Goal: Task Accomplishment & Management: Complete application form

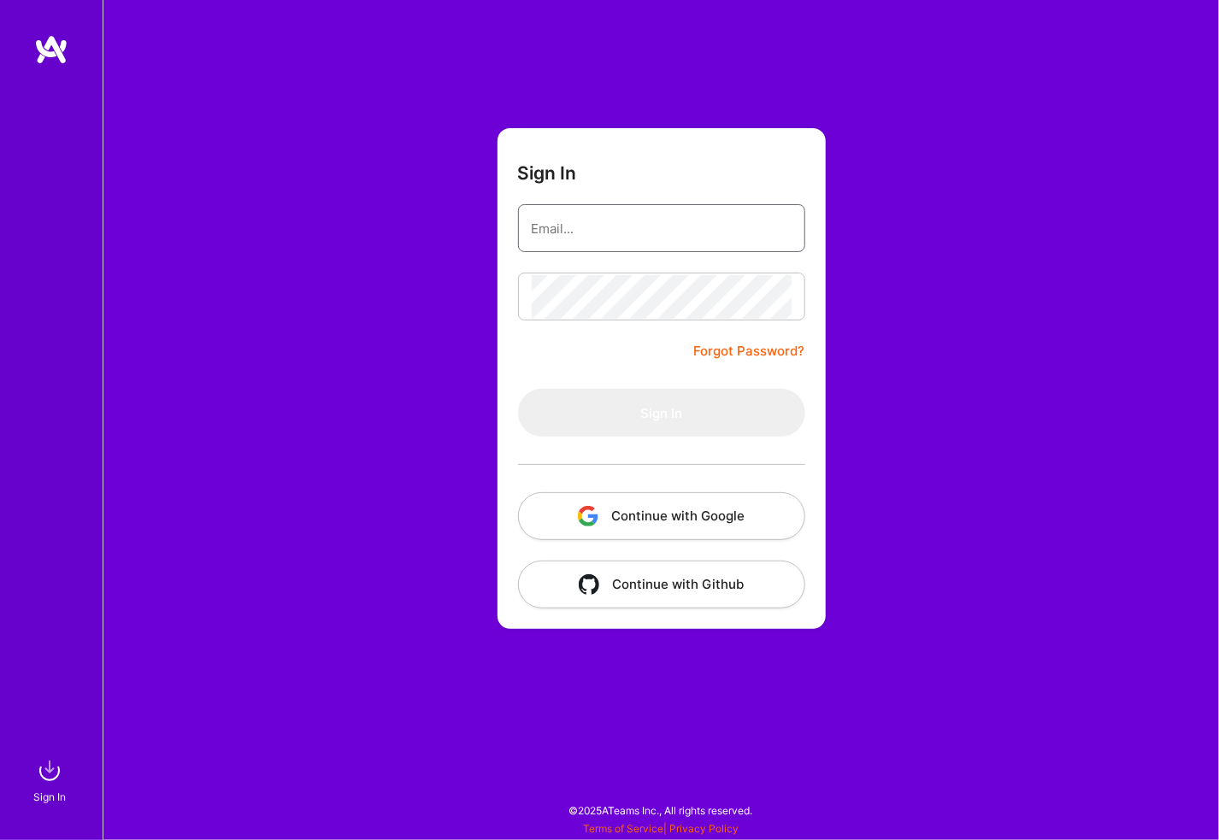
click at [595, 228] on input "email" at bounding box center [662, 229] width 260 height 44
type input "[PERSON_NAME][EMAIL_ADDRESS][PERSON_NAME][DOMAIN_NAME]"
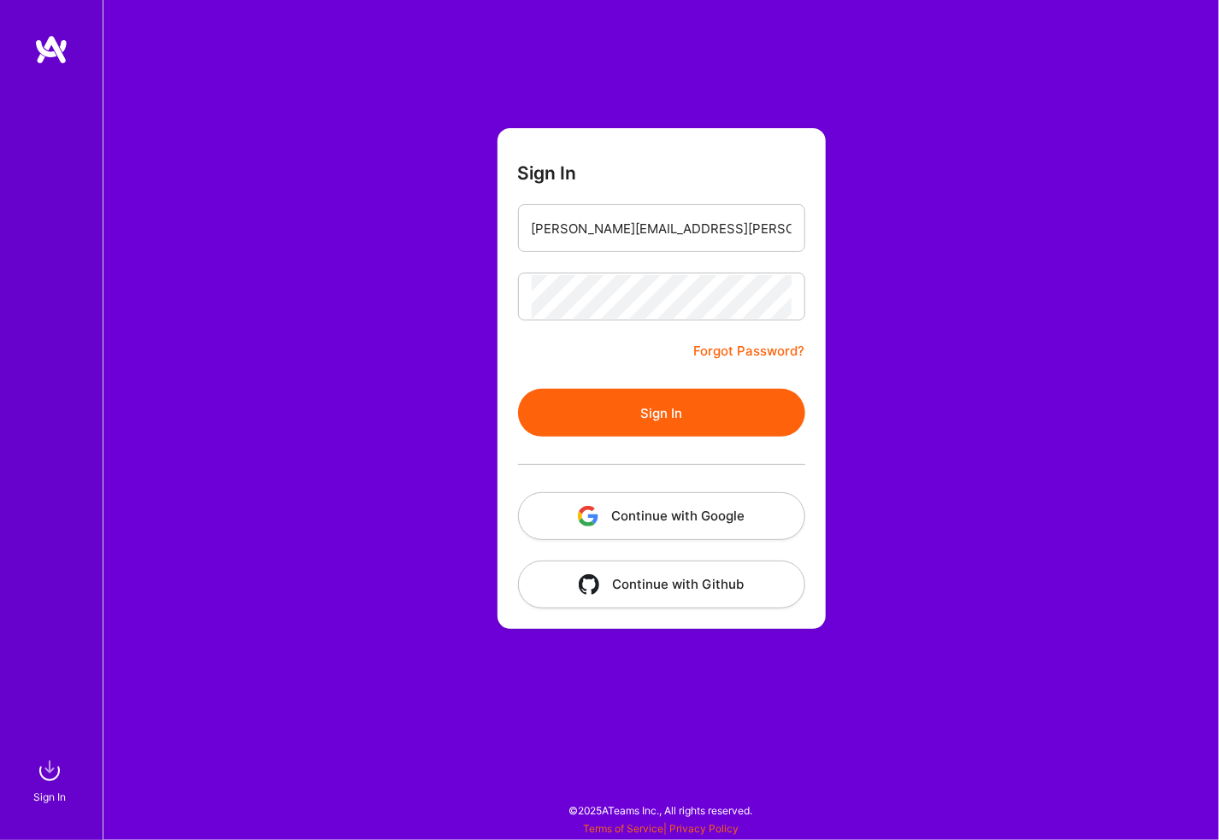
click at [518, 389] on button "Sign In" at bounding box center [661, 413] width 287 height 48
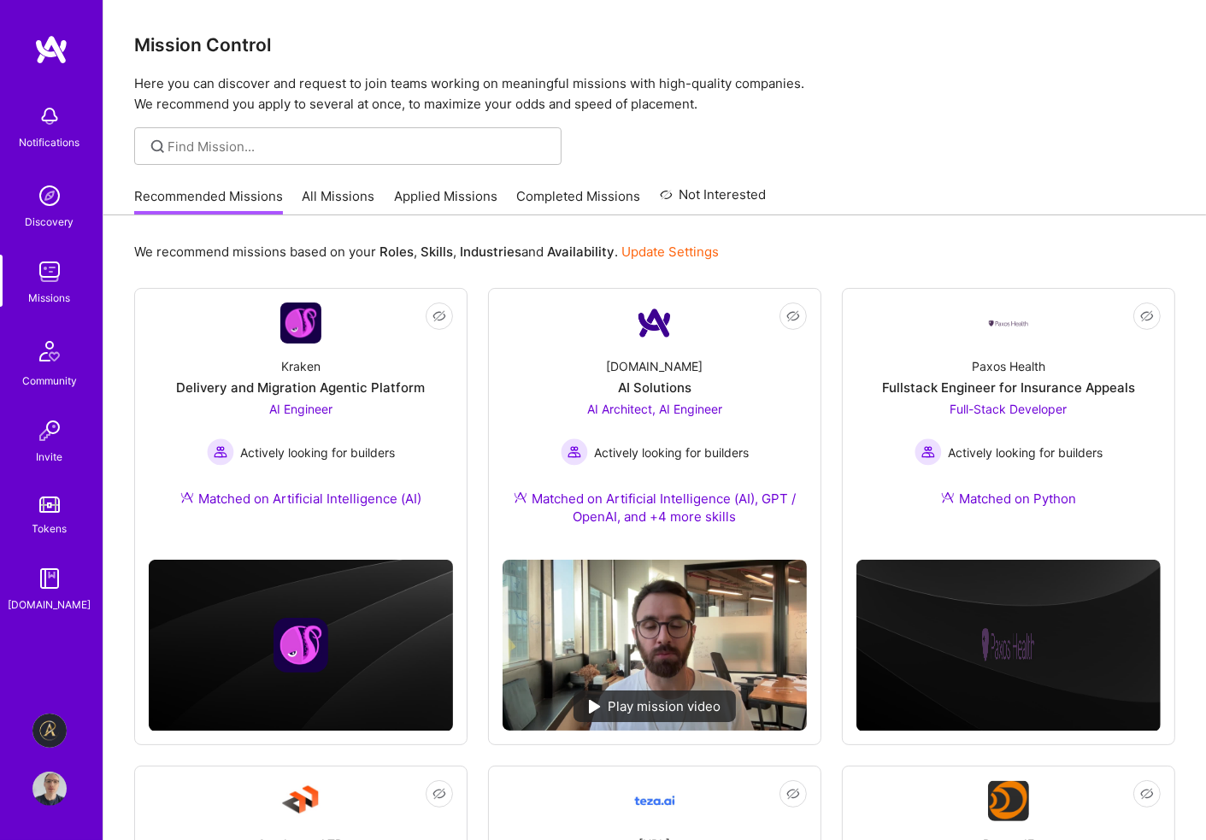
click at [52, 42] on img at bounding box center [51, 49] width 34 height 31
click at [51, 215] on div "Discovery" at bounding box center [50, 222] width 49 height 18
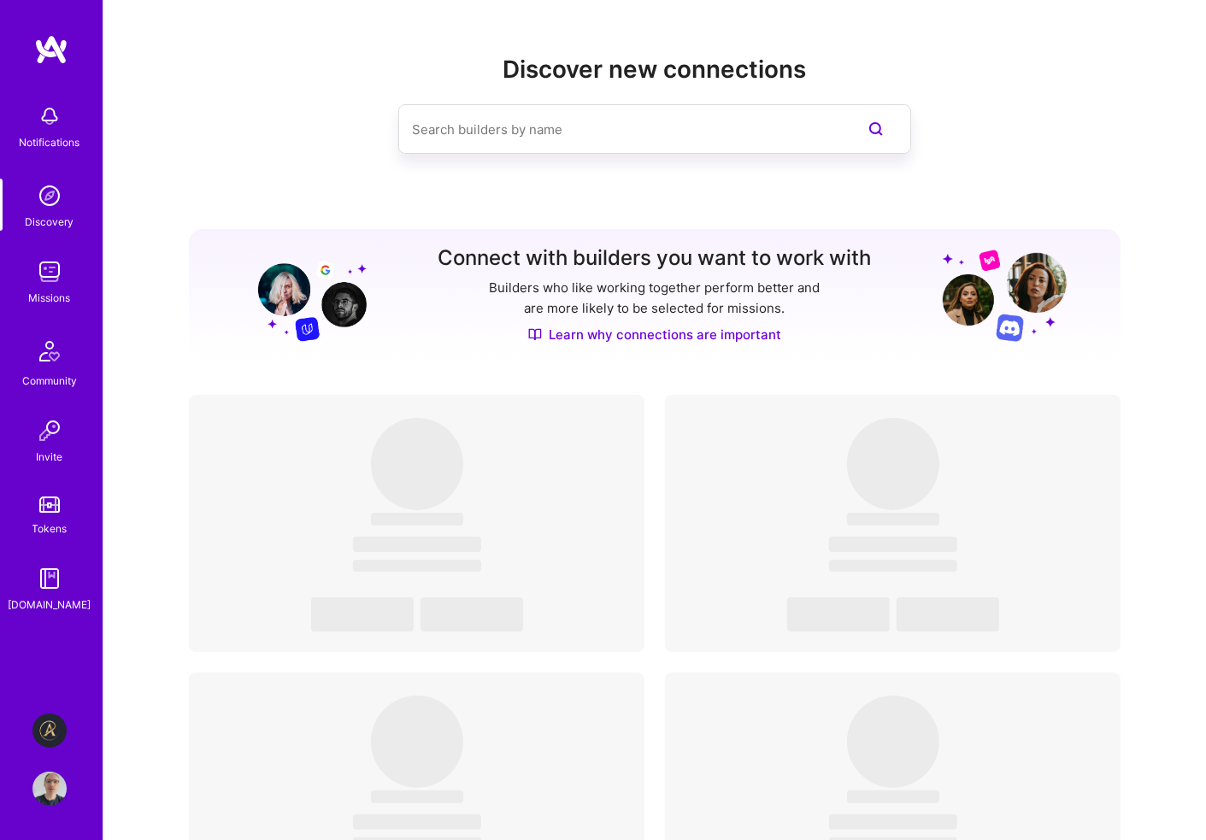
click at [52, 284] on img at bounding box center [49, 272] width 34 height 34
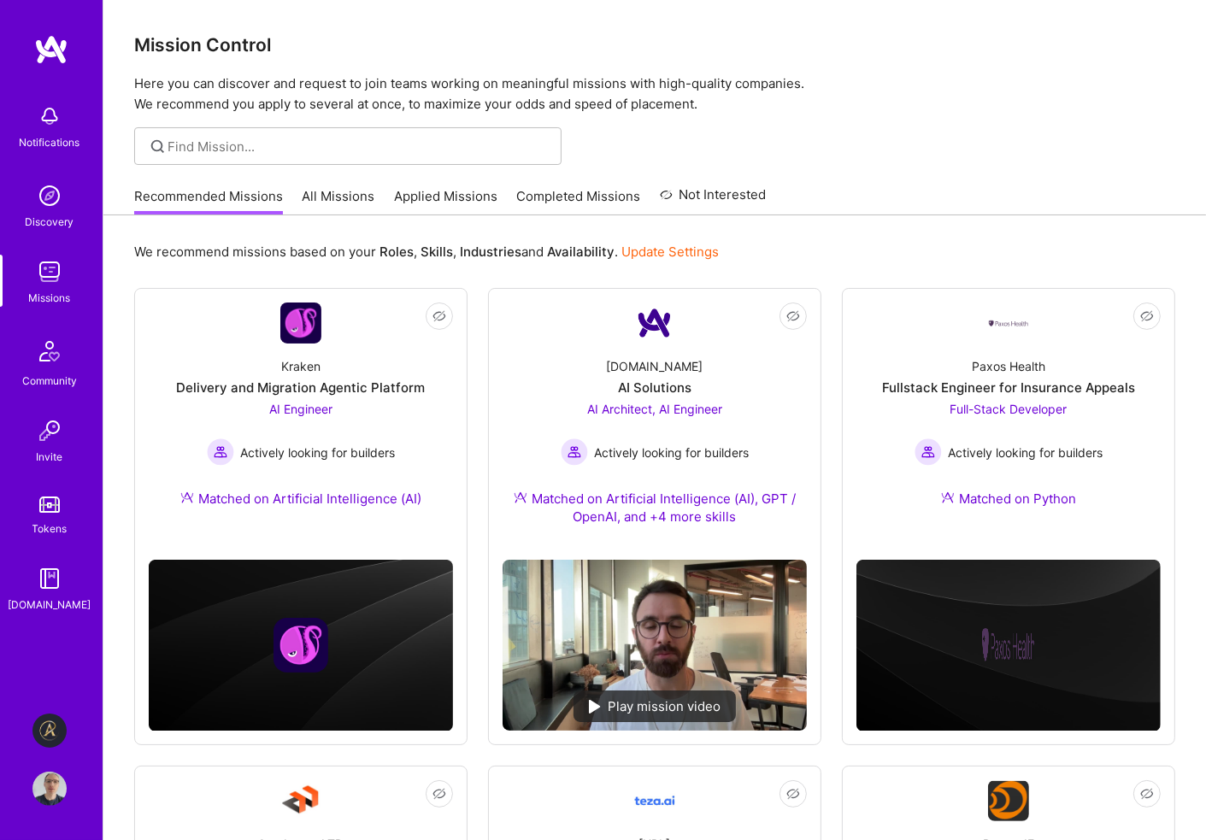
click at [50, 362] on img at bounding box center [49, 351] width 41 height 41
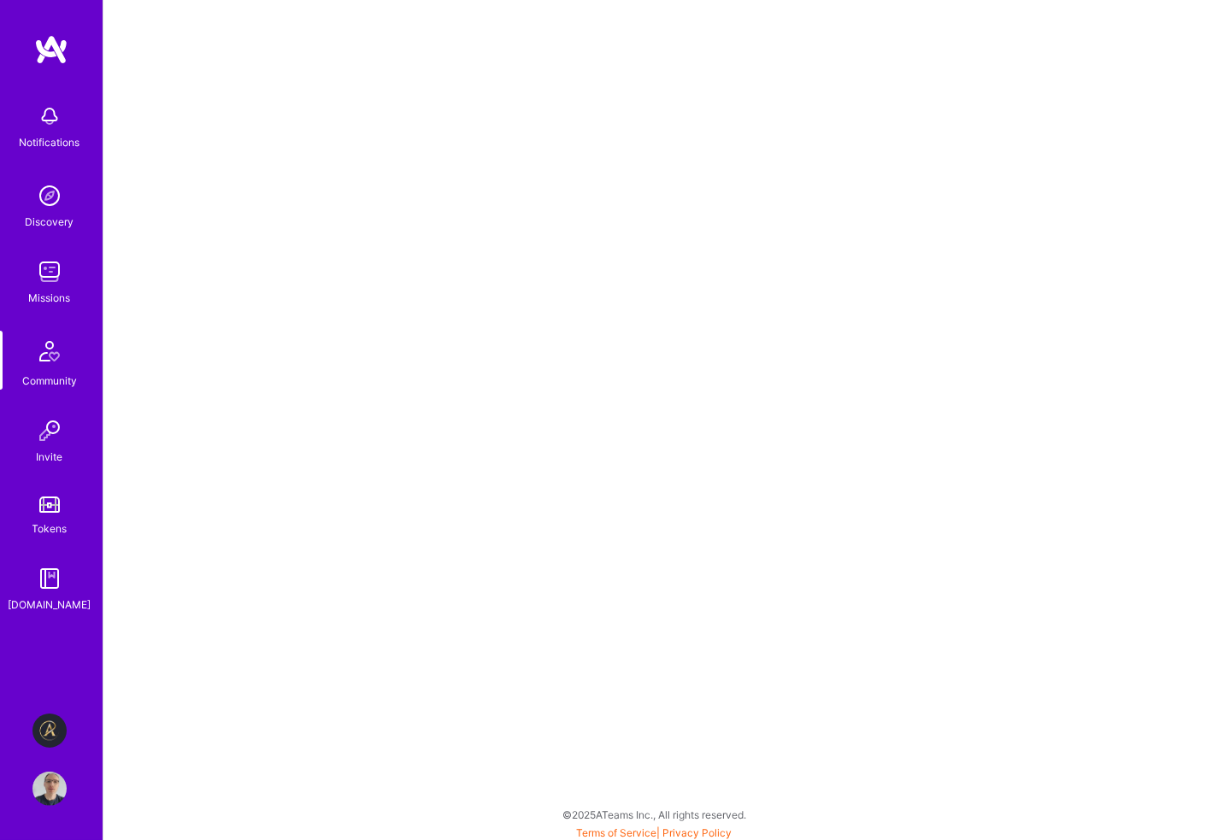
scroll to position [4, 0]
click at [44, 292] on div "Missions" at bounding box center [50, 298] width 42 height 18
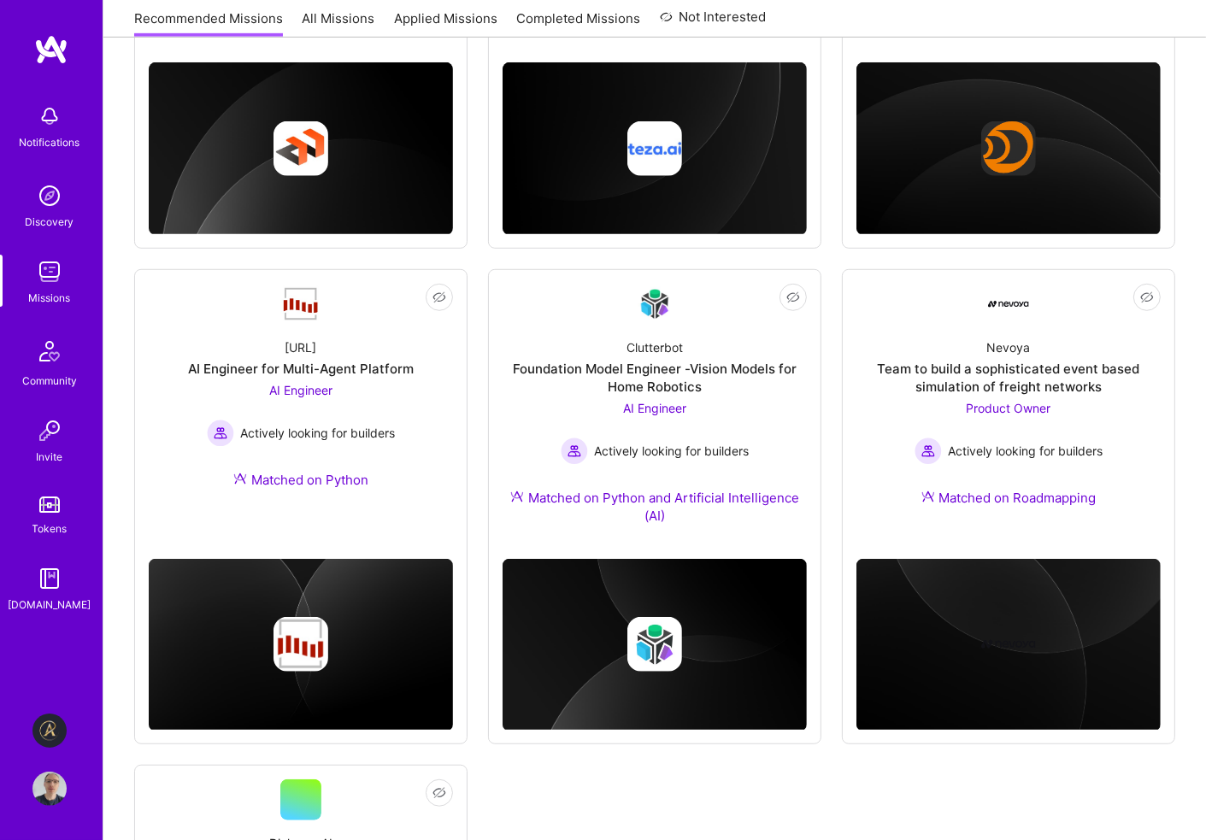
scroll to position [1147, 0]
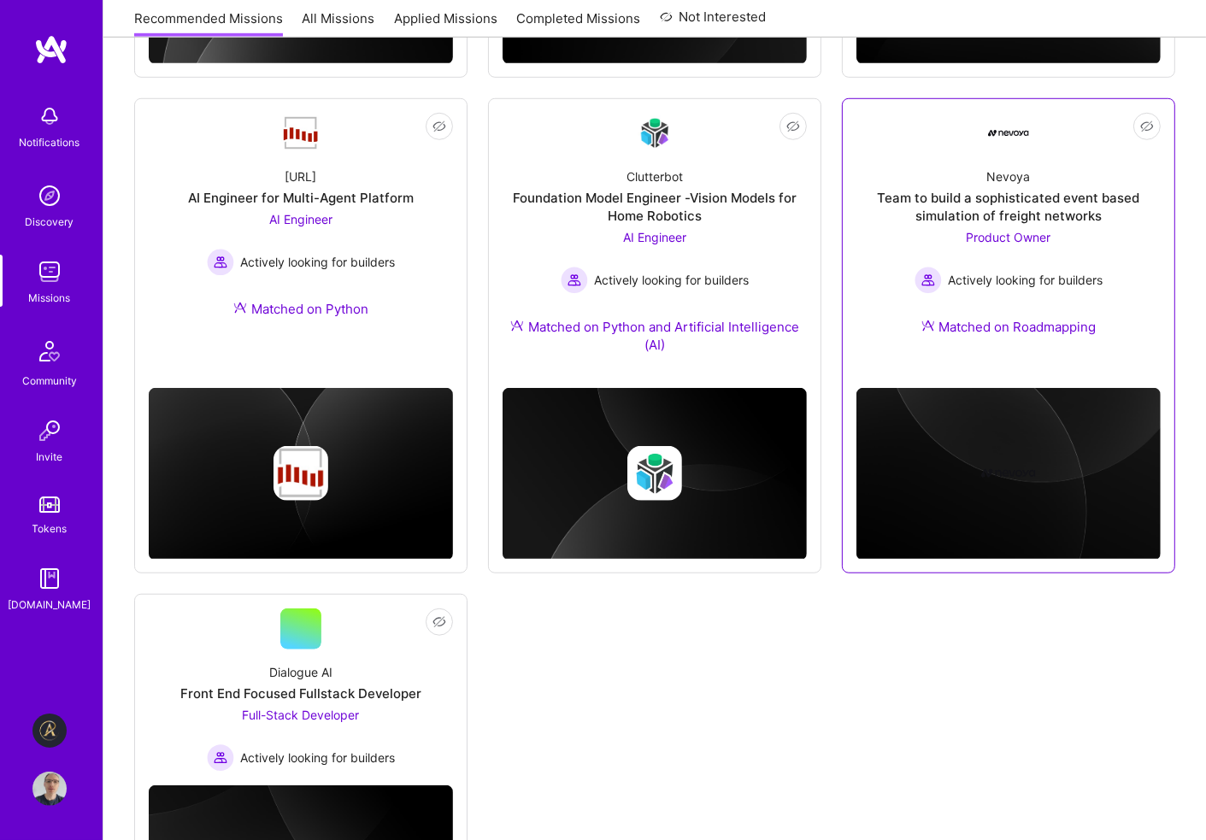
click at [1003, 234] on span "Product Owner" at bounding box center [1009, 237] width 85 height 15
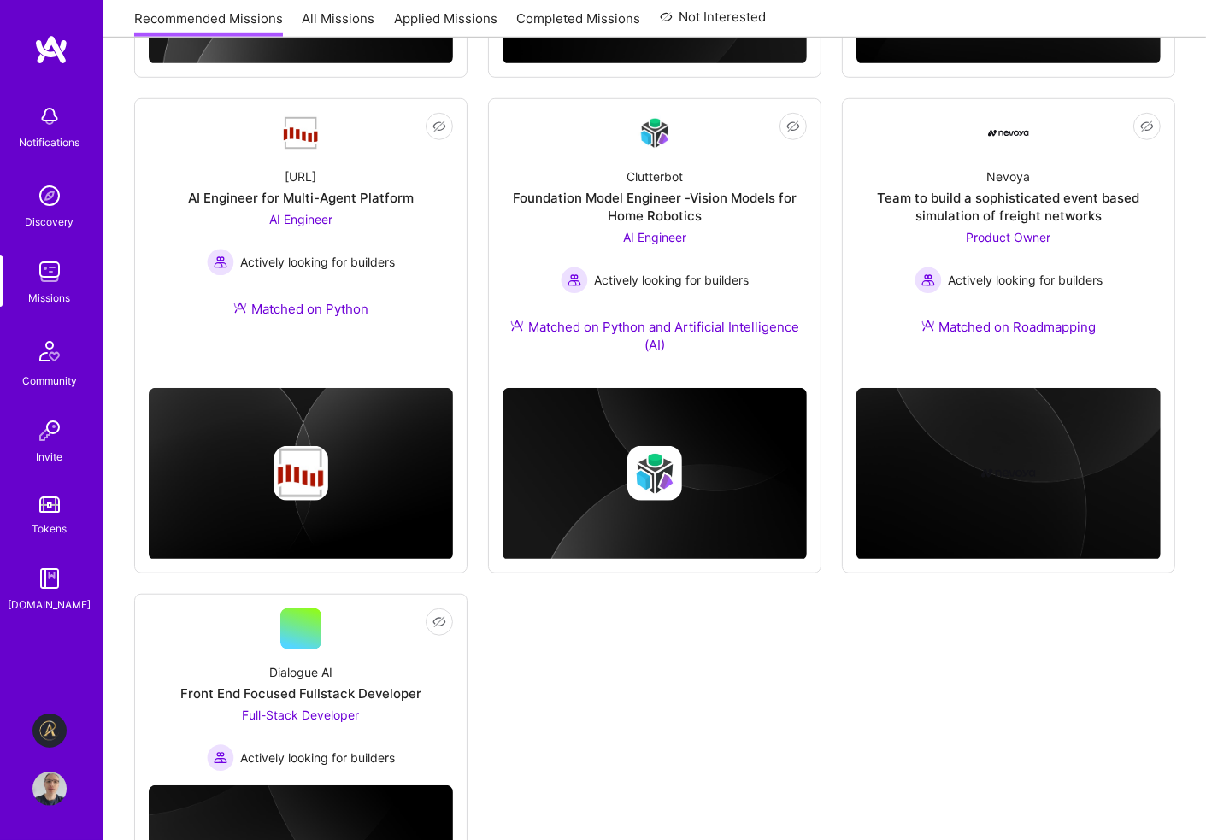
scroll to position [976, 0]
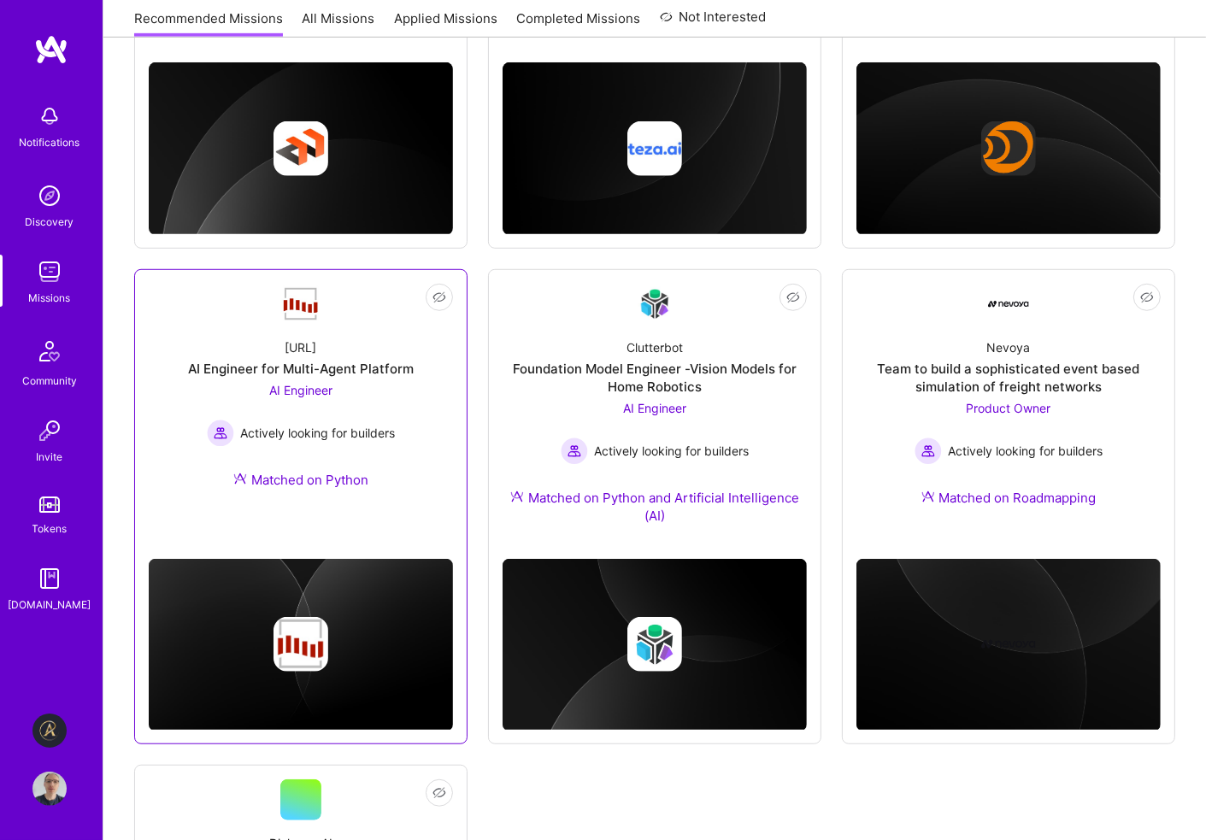
click at [305, 388] on span "AI Engineer" at bounding box center [300, 390] width 63 height 15
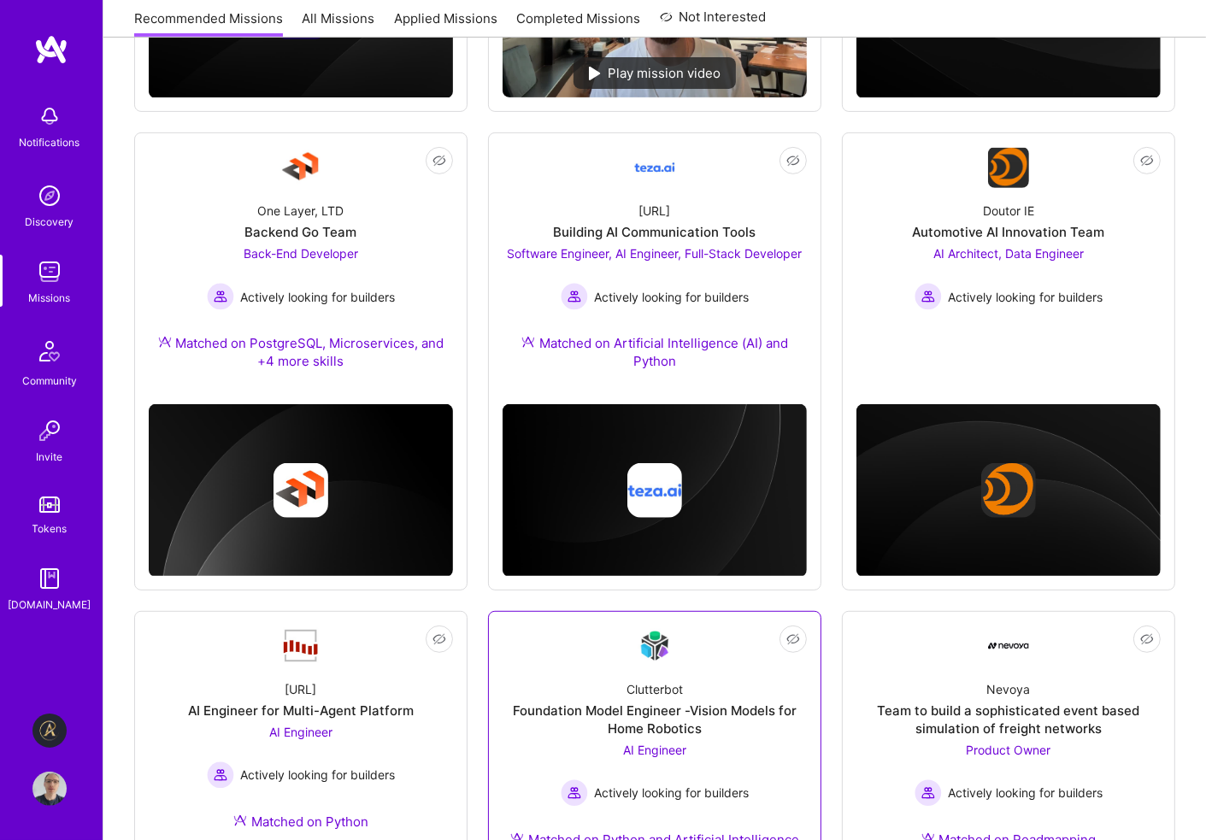
scroll to position [463, 0]
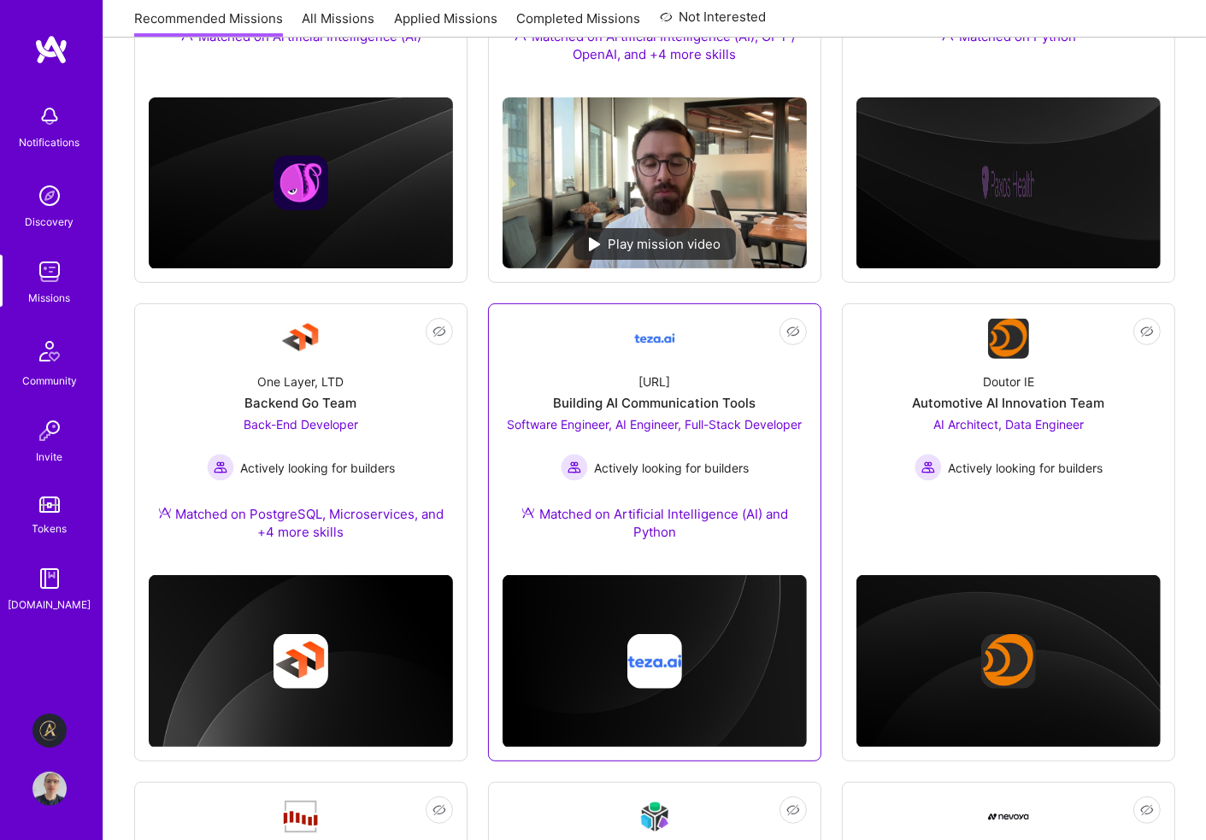
click at [676, 422] on span "Software Engineer, AI Engineer, Full-Stack Developer" at bounding box center [655, 424] width 295 height 15
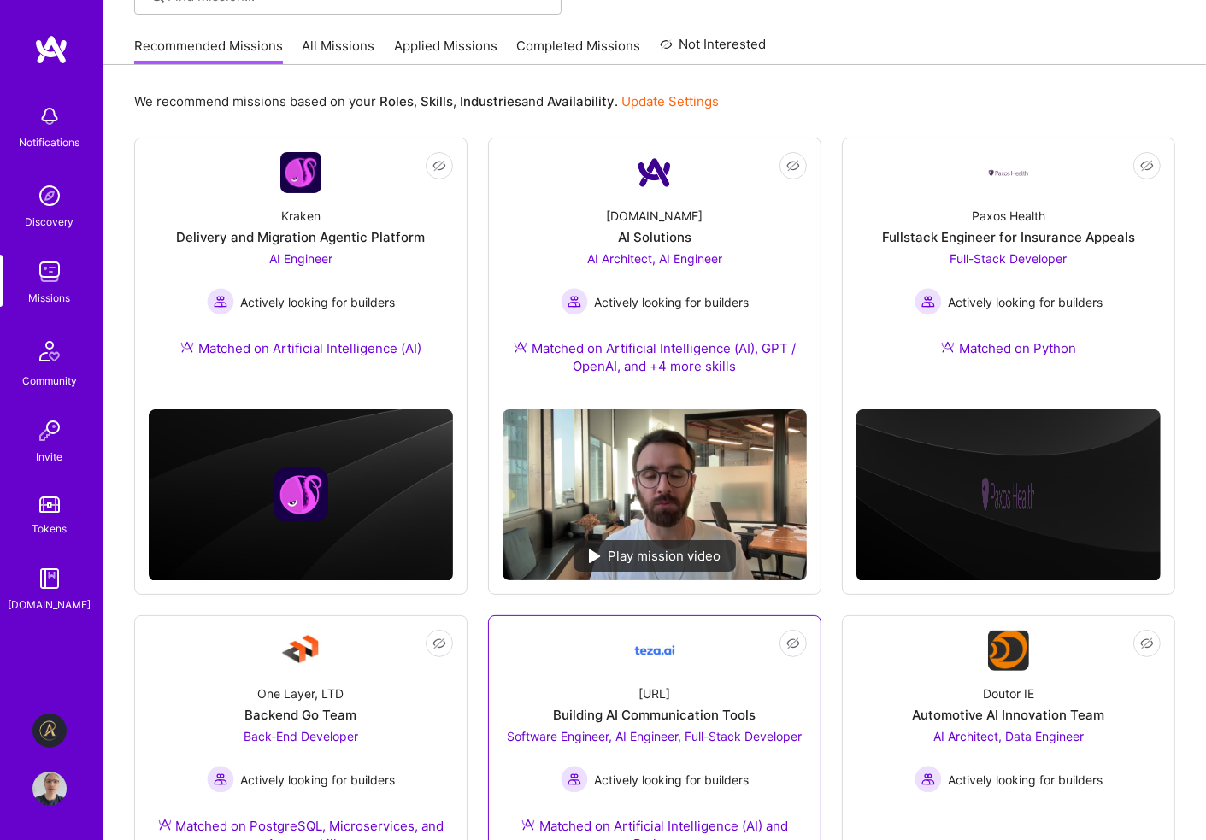
scroll to position [121, 0]
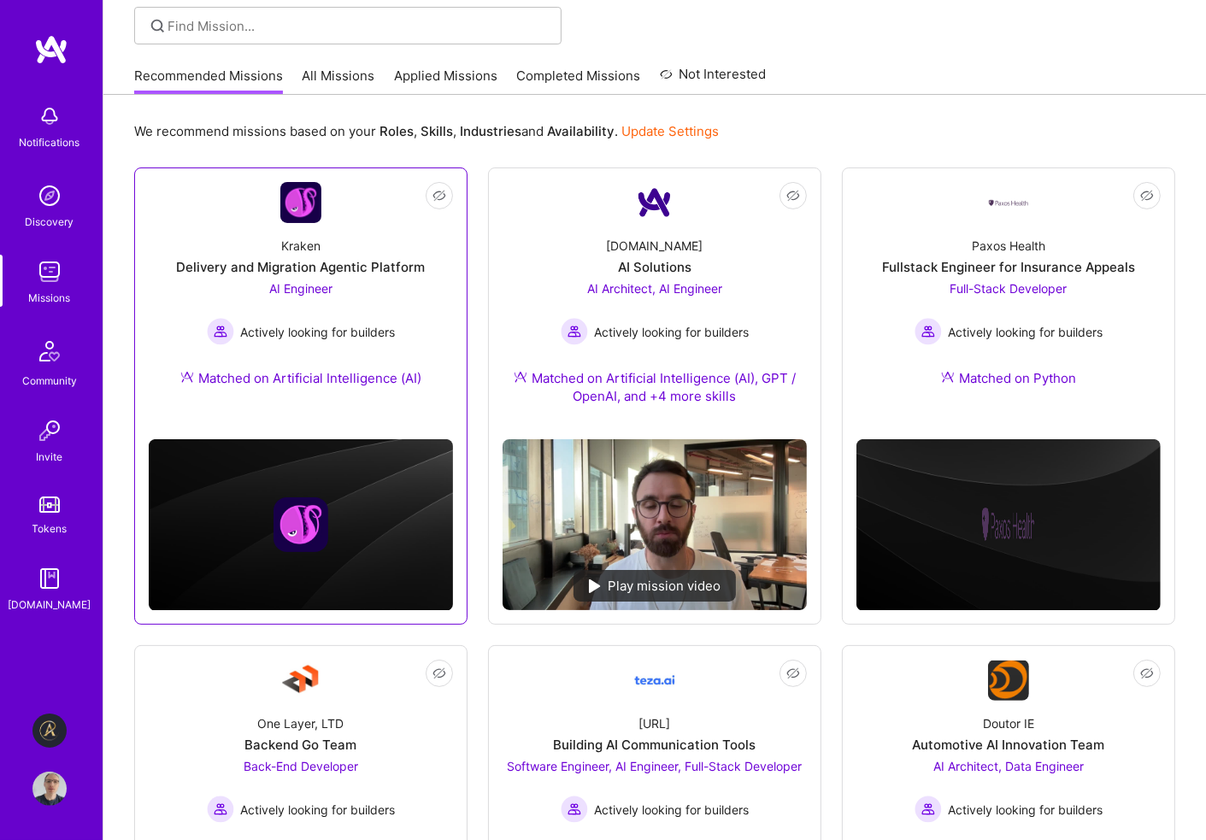
click at [310, 286] on span "AI Engineer" at bounding box center [300, 288] width 63 height 15
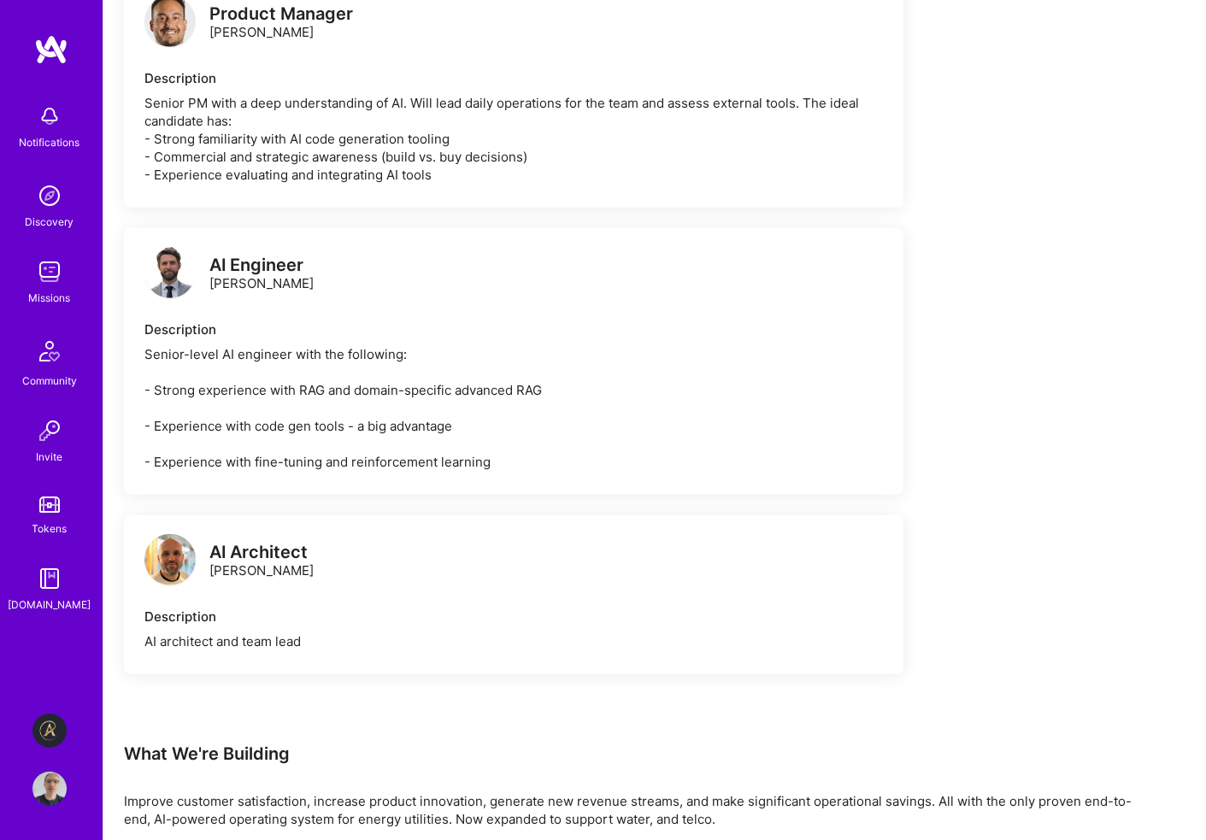
scroll to position [1026, 0]
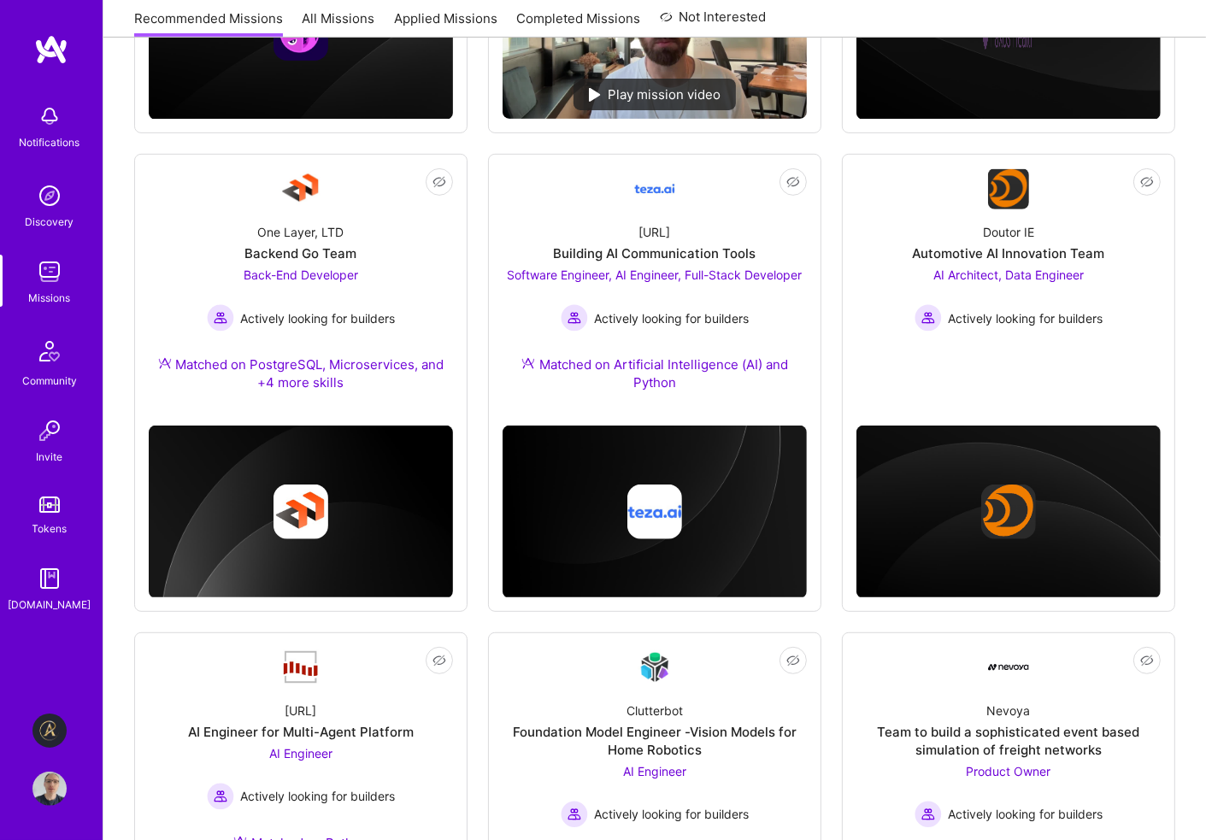
scroll to position [634, 0]
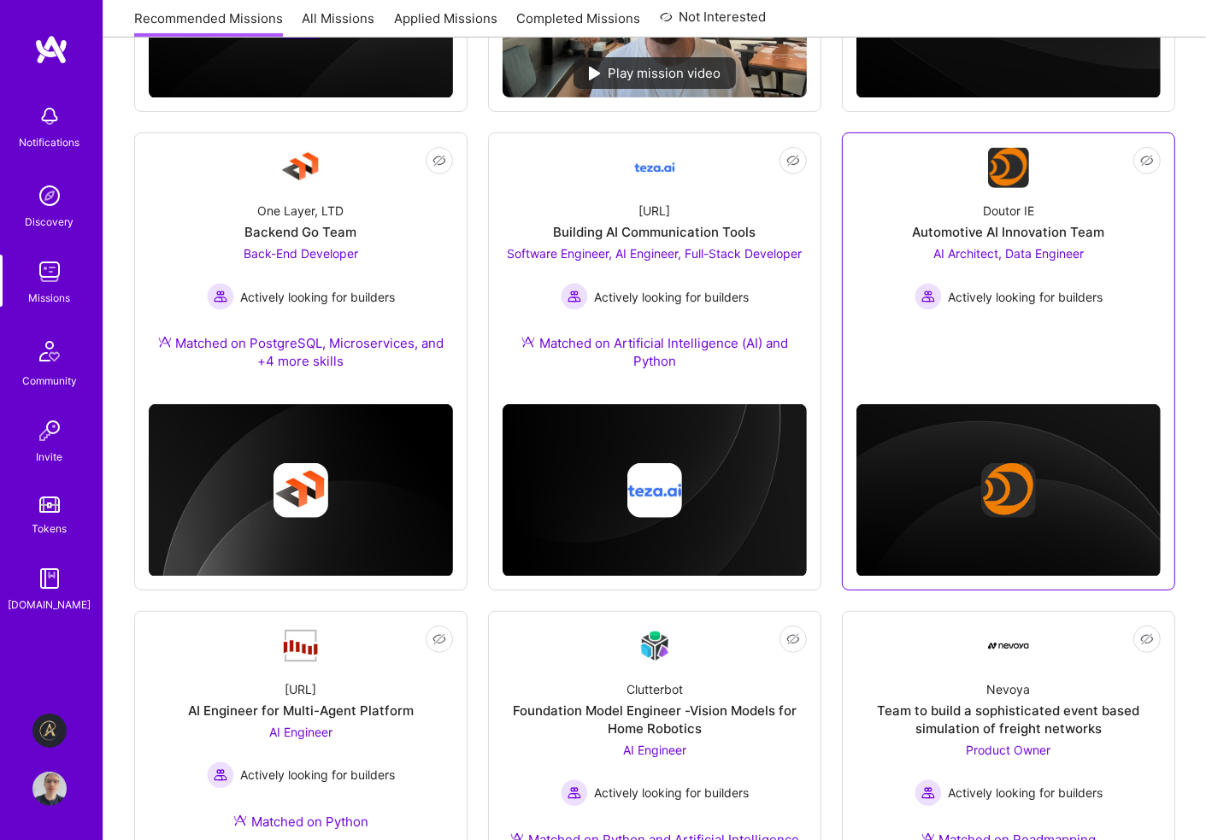
click at [985, 251] on span "AI Architect, Data Engineer" at bounding box center [1009, 253] width 150 height 15
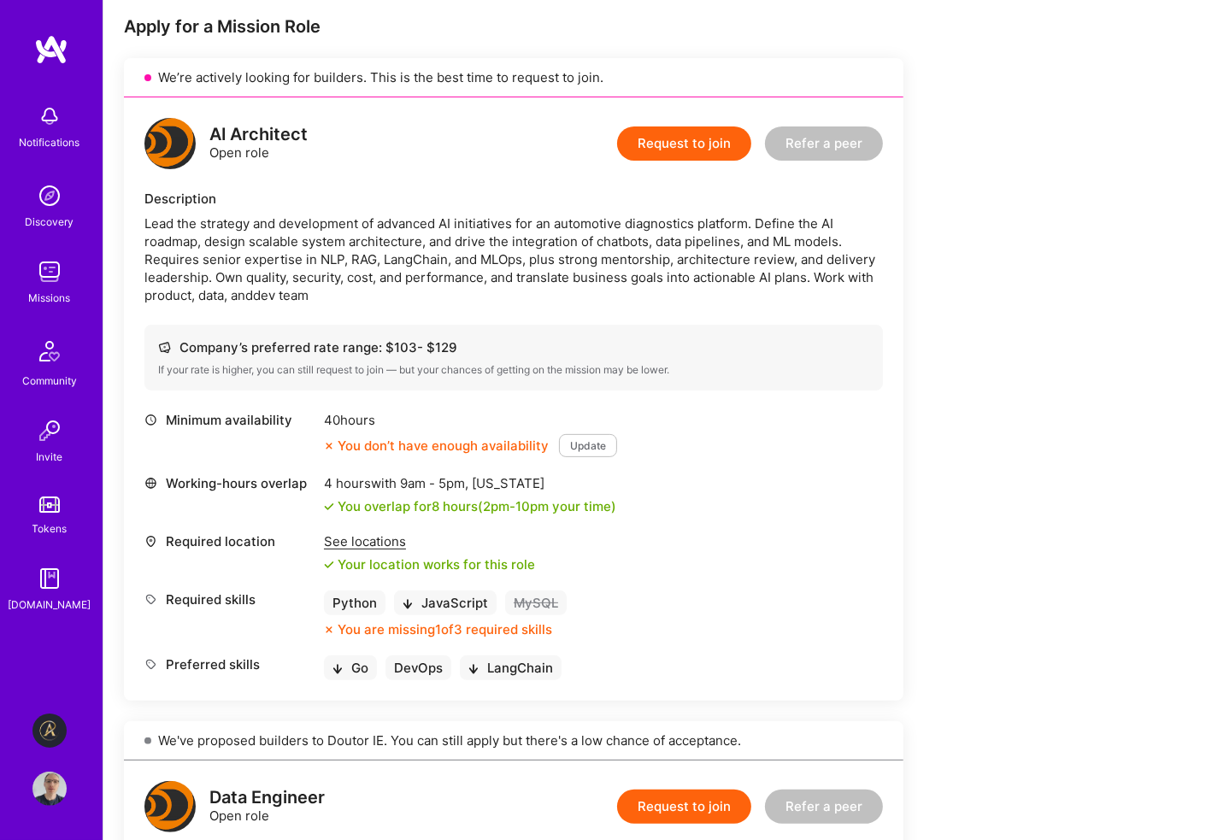
scroll to position [513, 0]
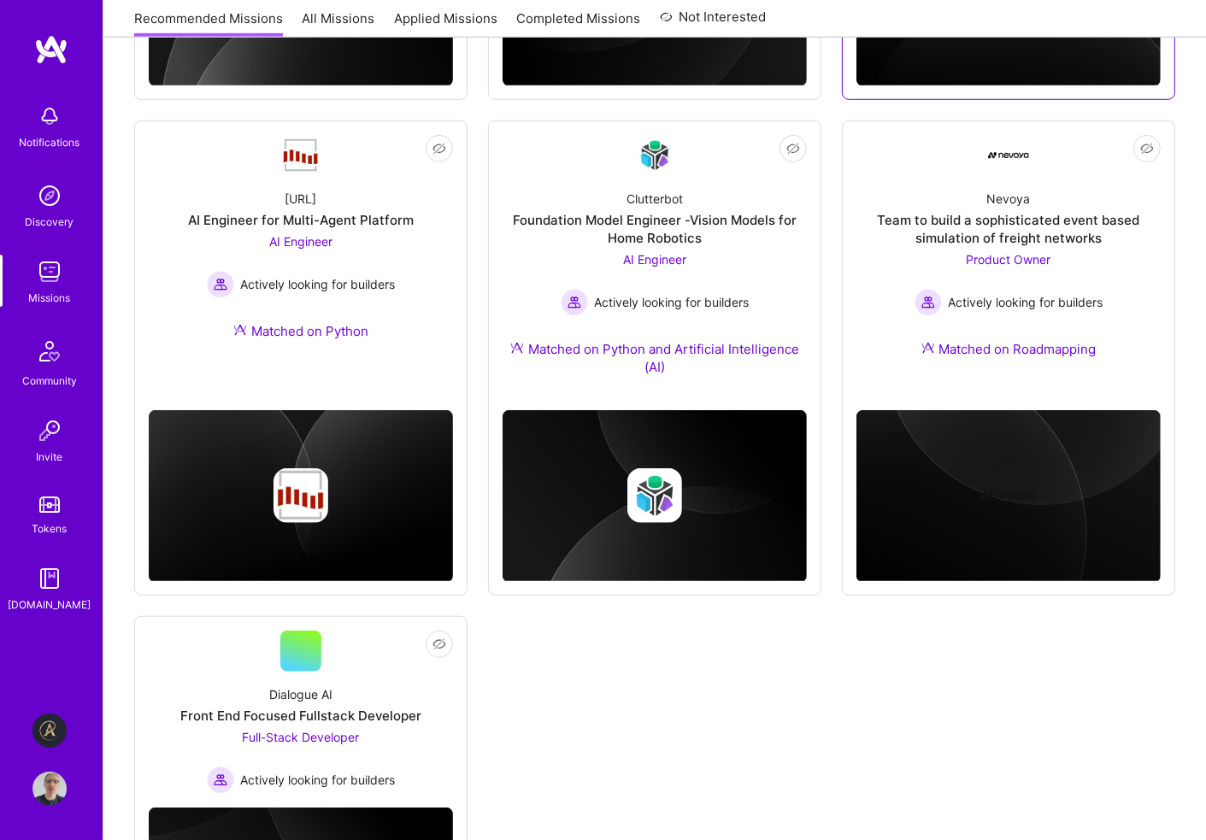
scroll to position [1147, 0]
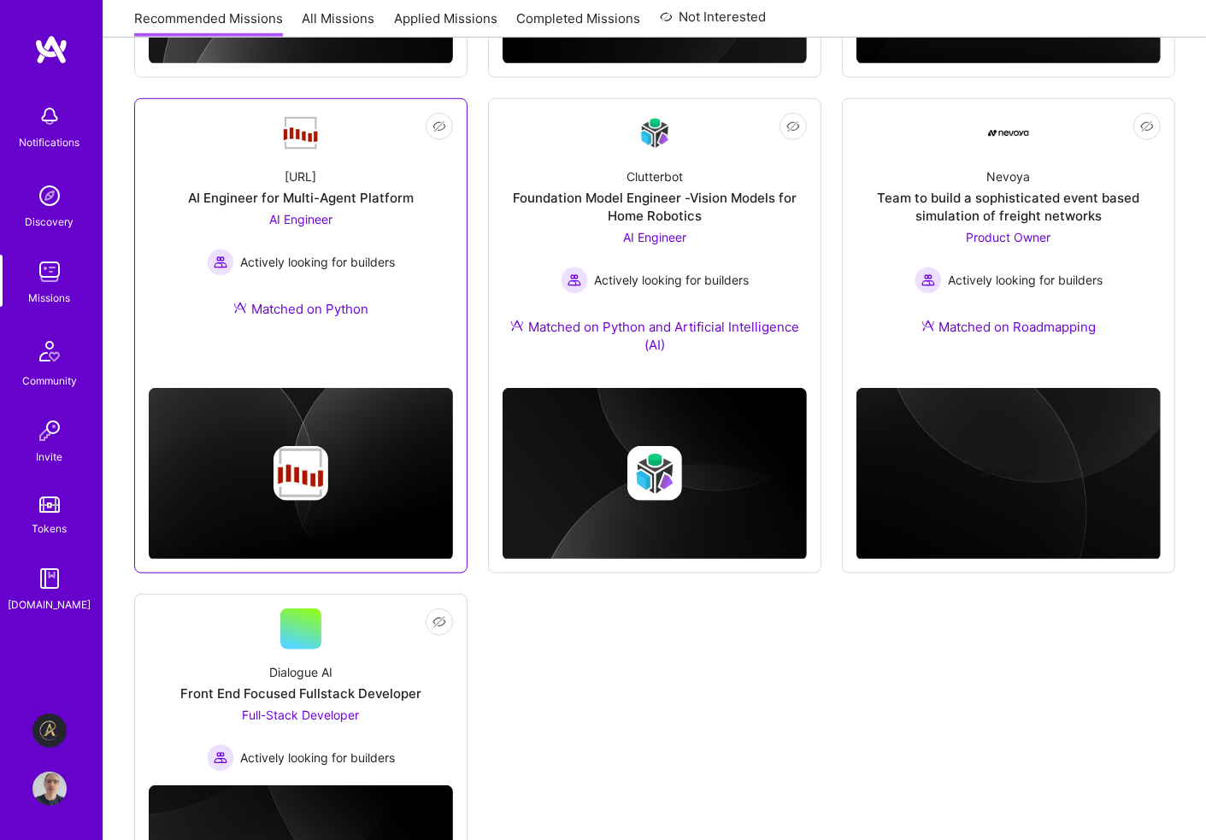
click at [300, 216] on span "AI Engineer" at bounding box center [300, 219] width 63 height 15
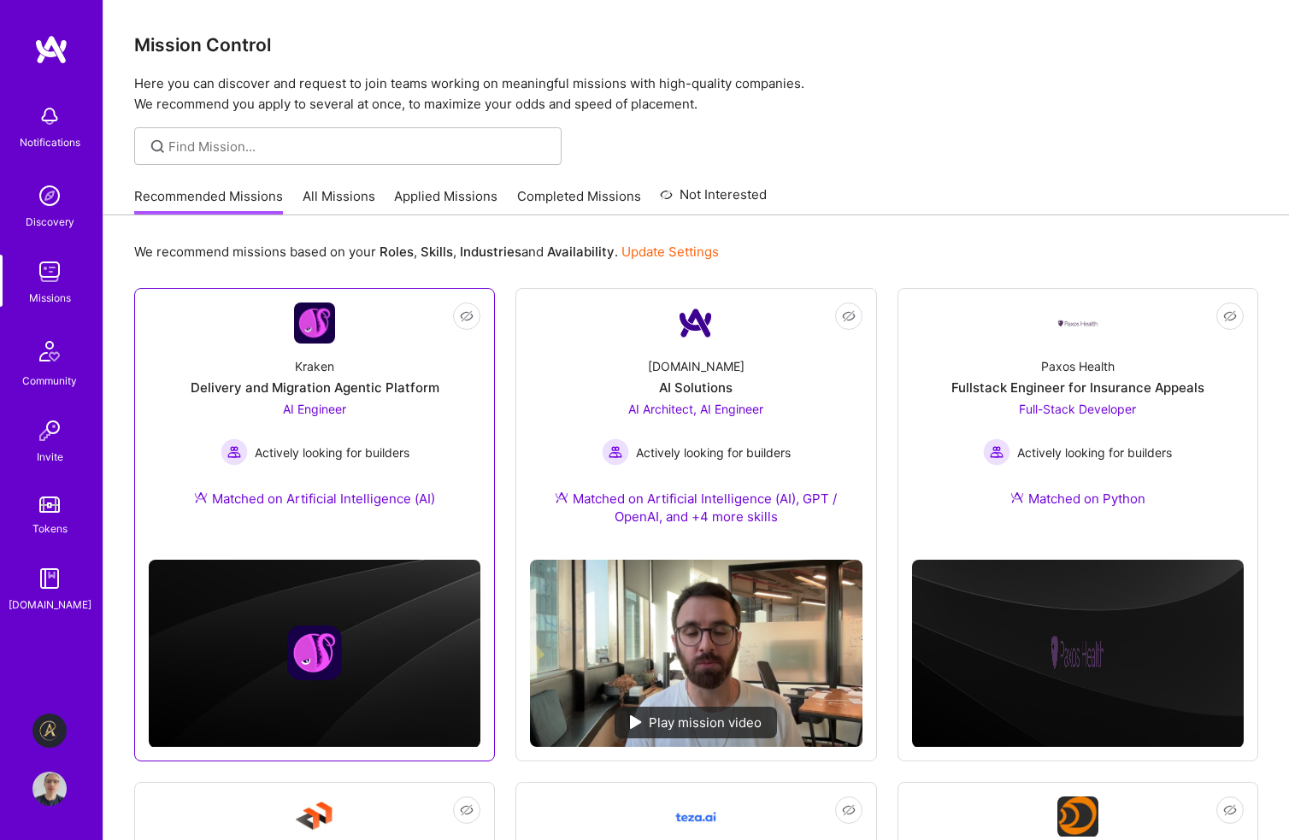
click at [314, 408] on span "AI Engineer" at bounding box center [314, 409] width 63 height 15
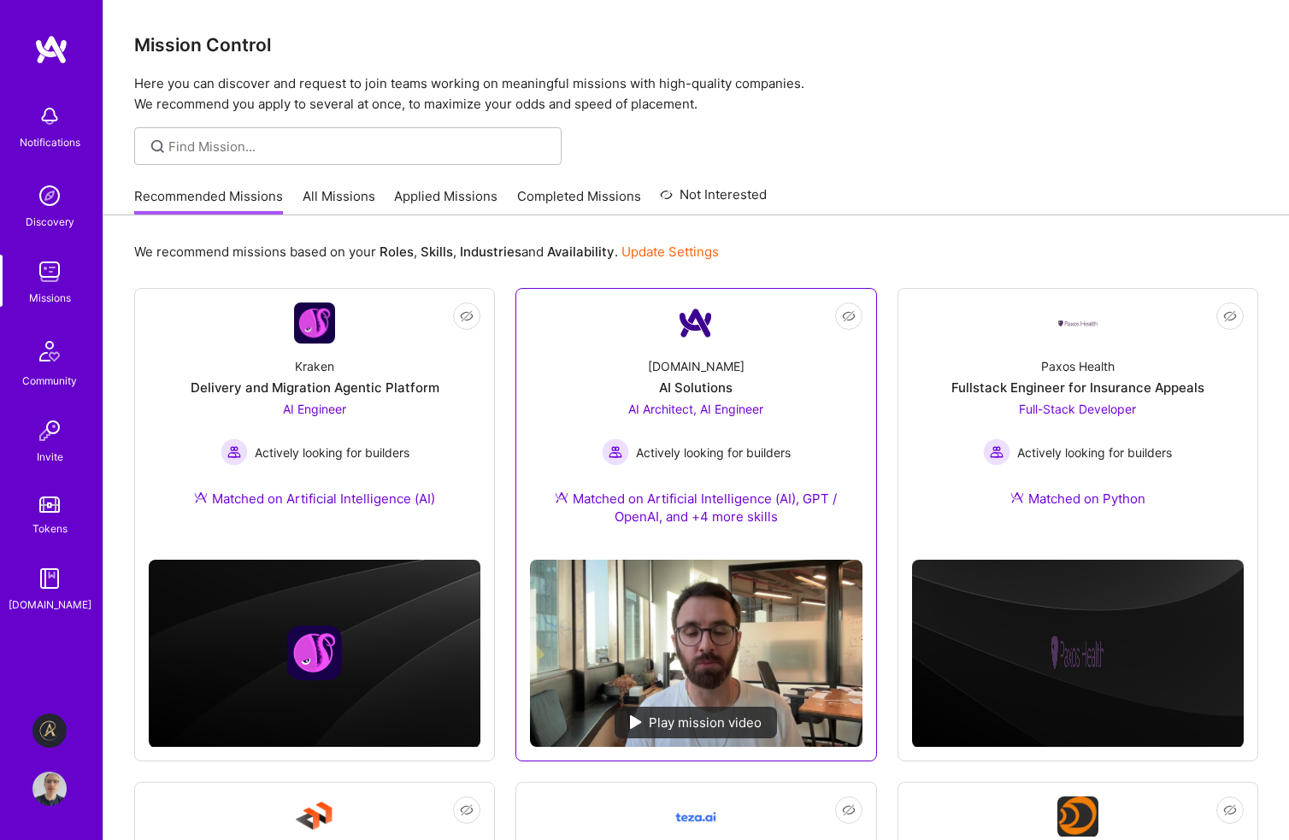
click at [660, 407] on span "AI Architect, AI Engineer" at bounding box center [695, 409] width 135 height 15
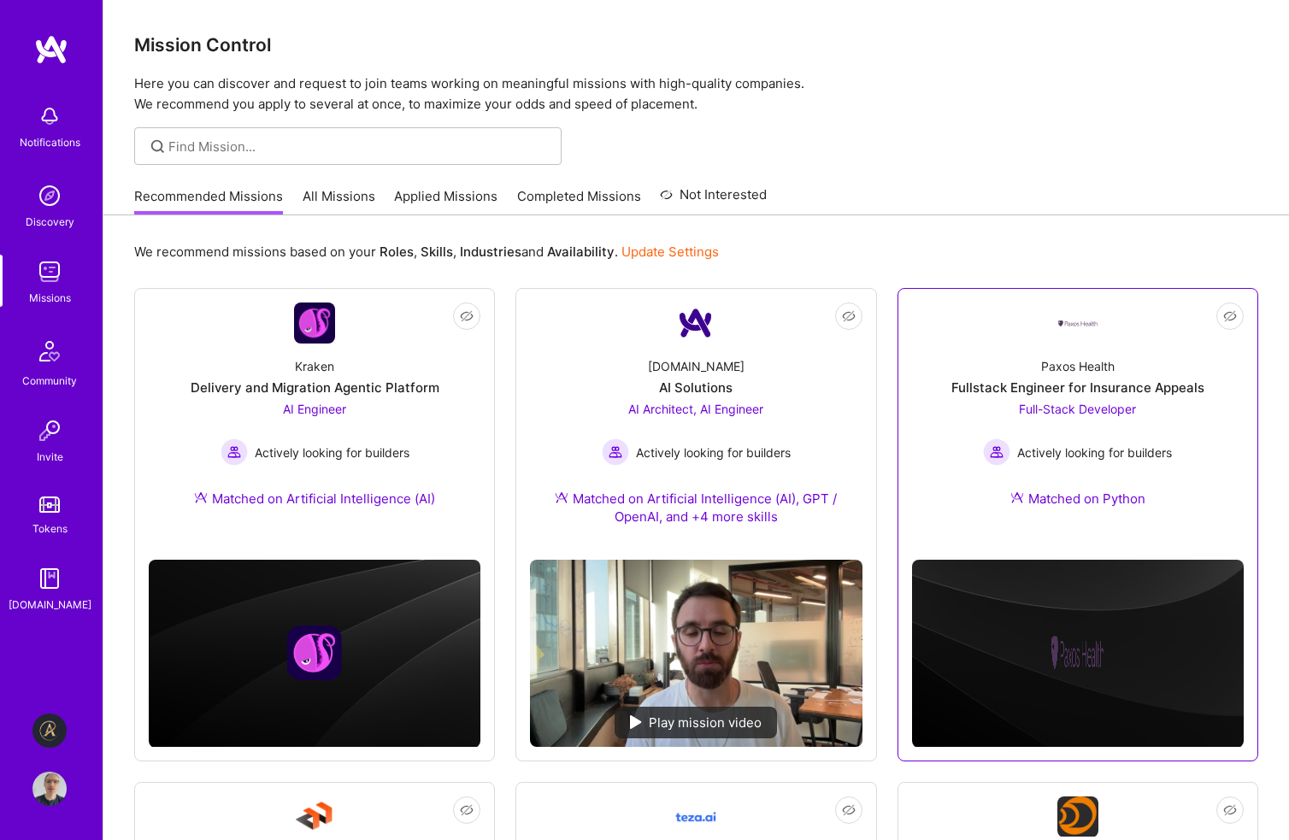
click at [1057, 408] on span "Full-Stack Developer" at bounding box center [1077, 409] width 117 height 15
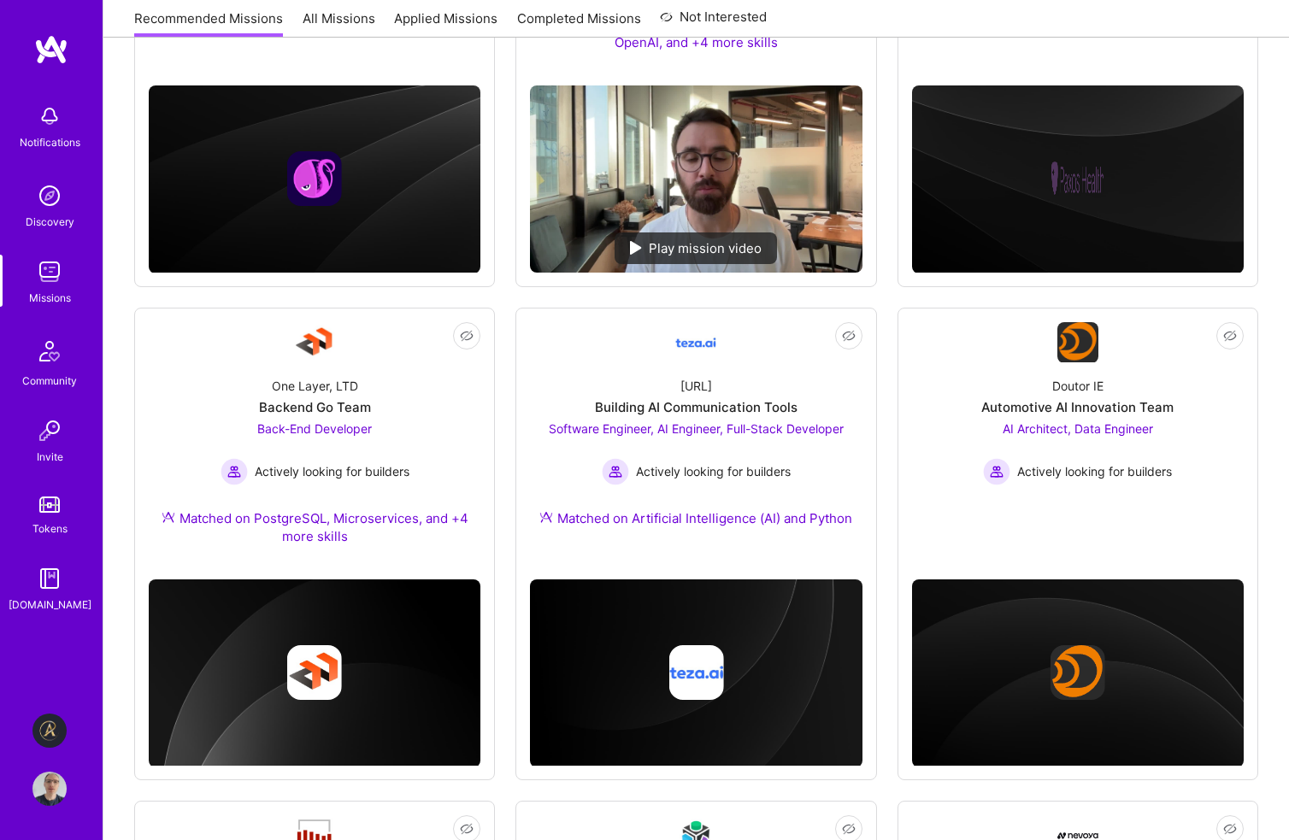
scroll to position [513, 0]
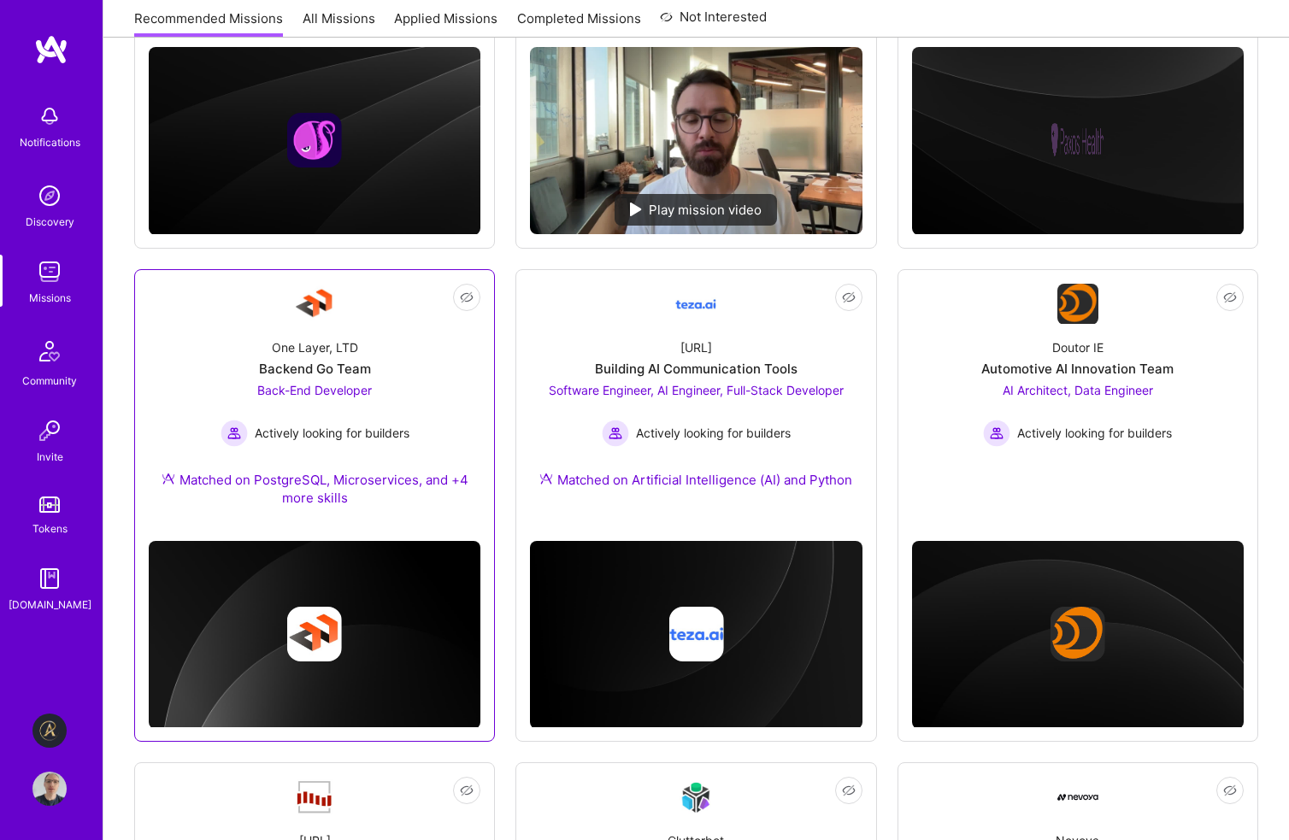
click at [315, 389] on span "Back-End Developer" at bounding box center [314, 390] width 115 height 15
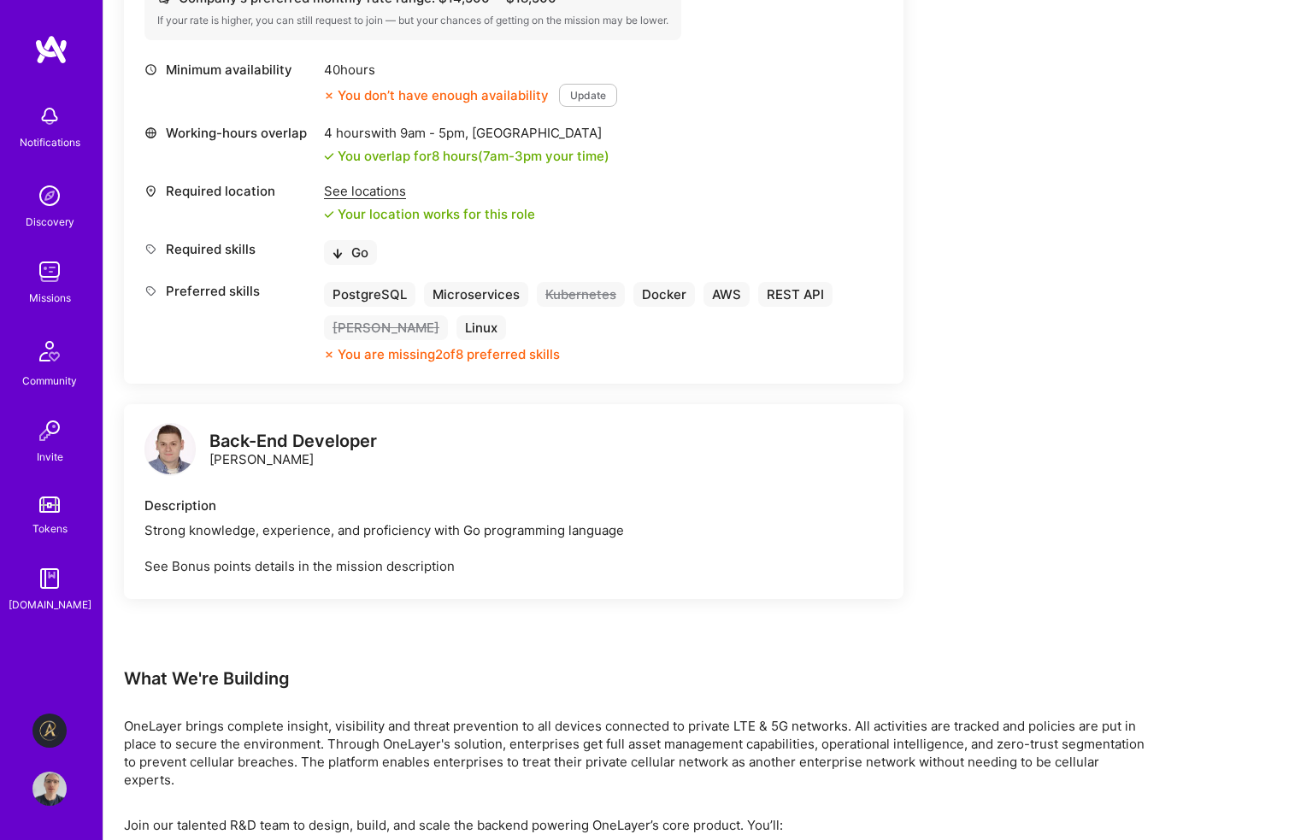
scroll to position [855, 0]
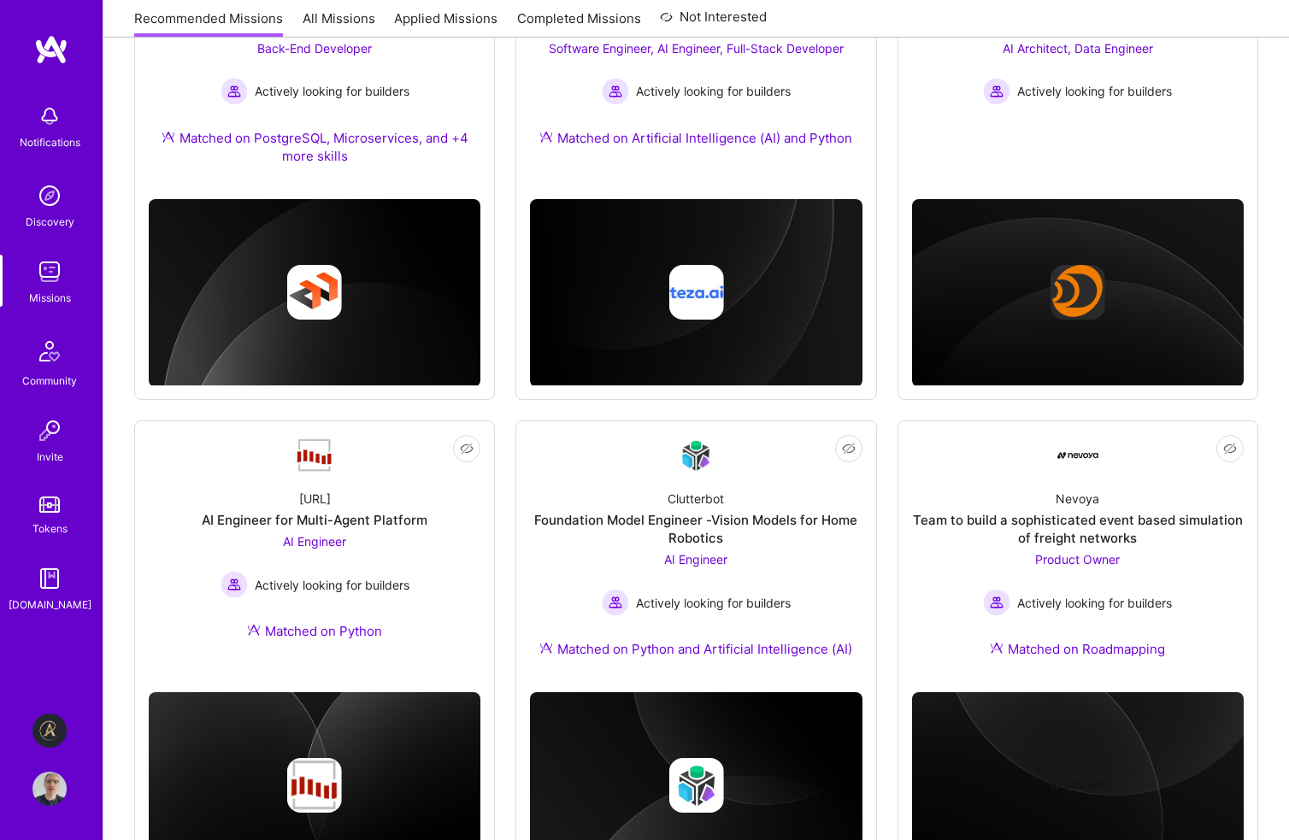
scroll to position [513, 0]
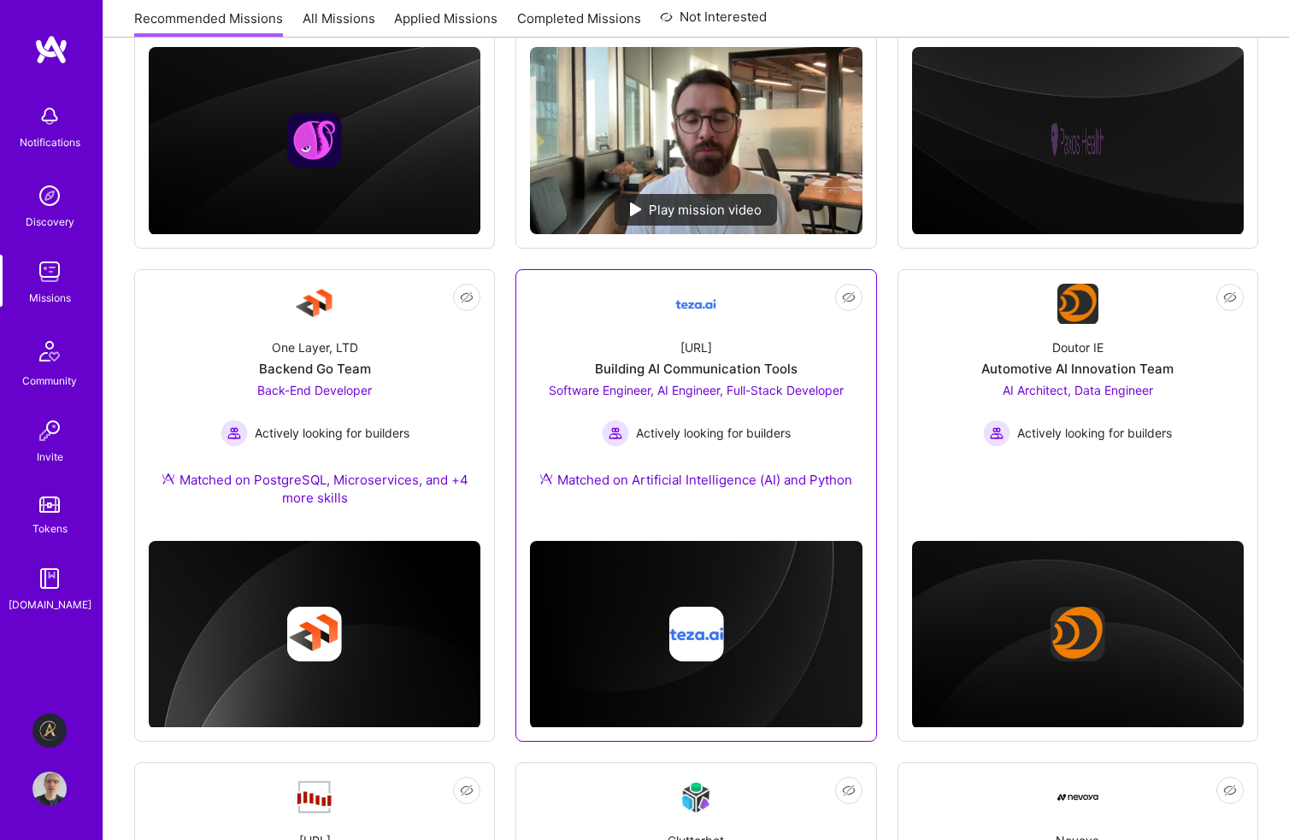
click at [670, 386] on span "Software Engineer, AI Engineer, Full-Stack Developer" at bounding box center [696, 390] width 295 height 15
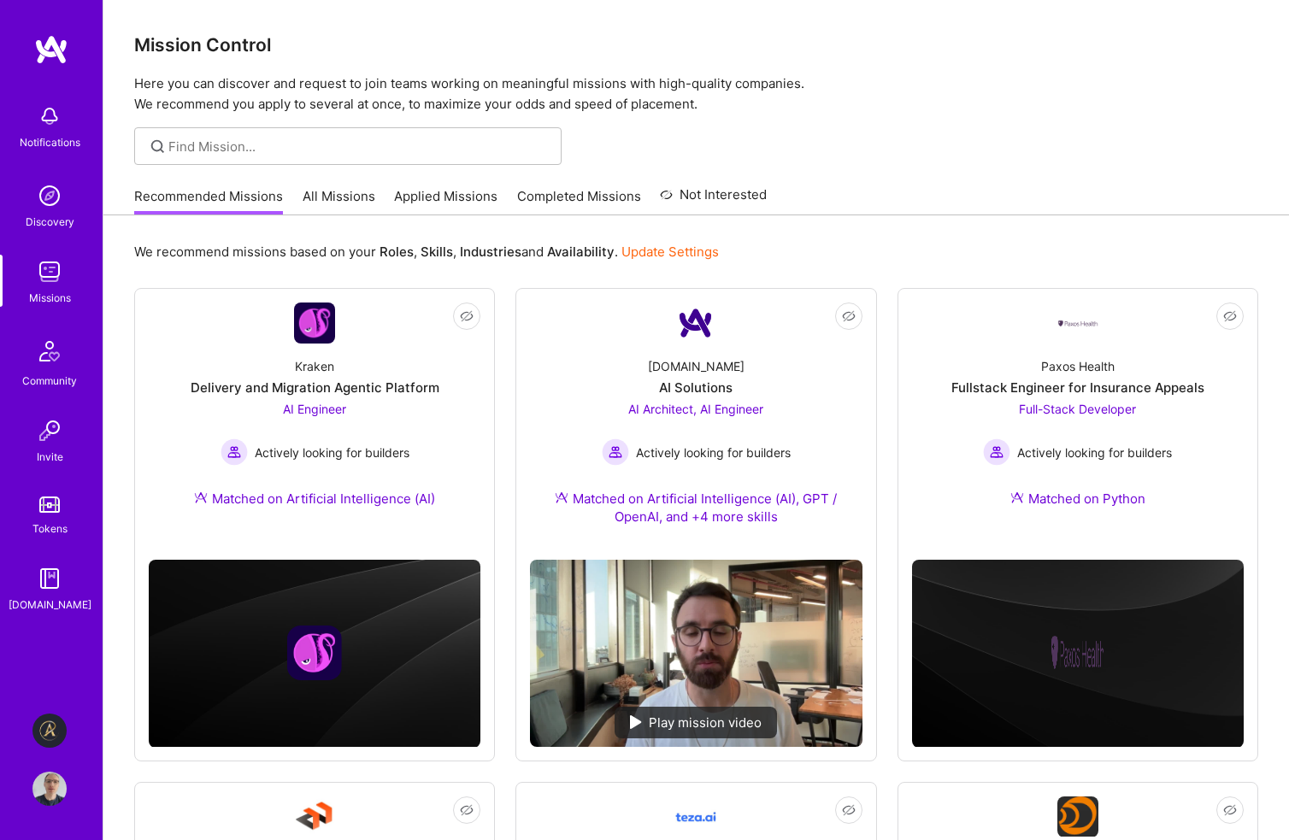
scroll to position [513, 0]
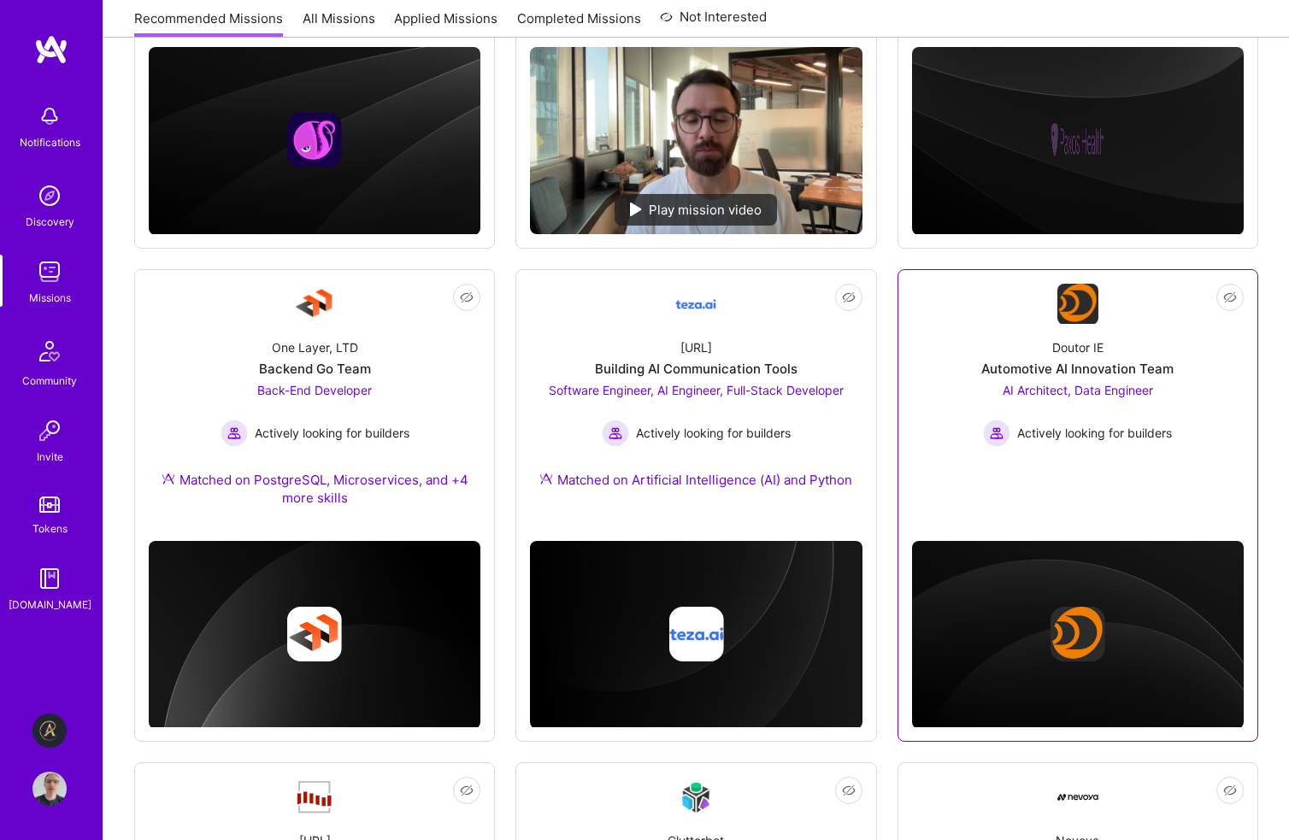
click at [1058, 388] on span "AI Architect, Data Engineer" at bounding box center [1078, 390] width 150 height 15
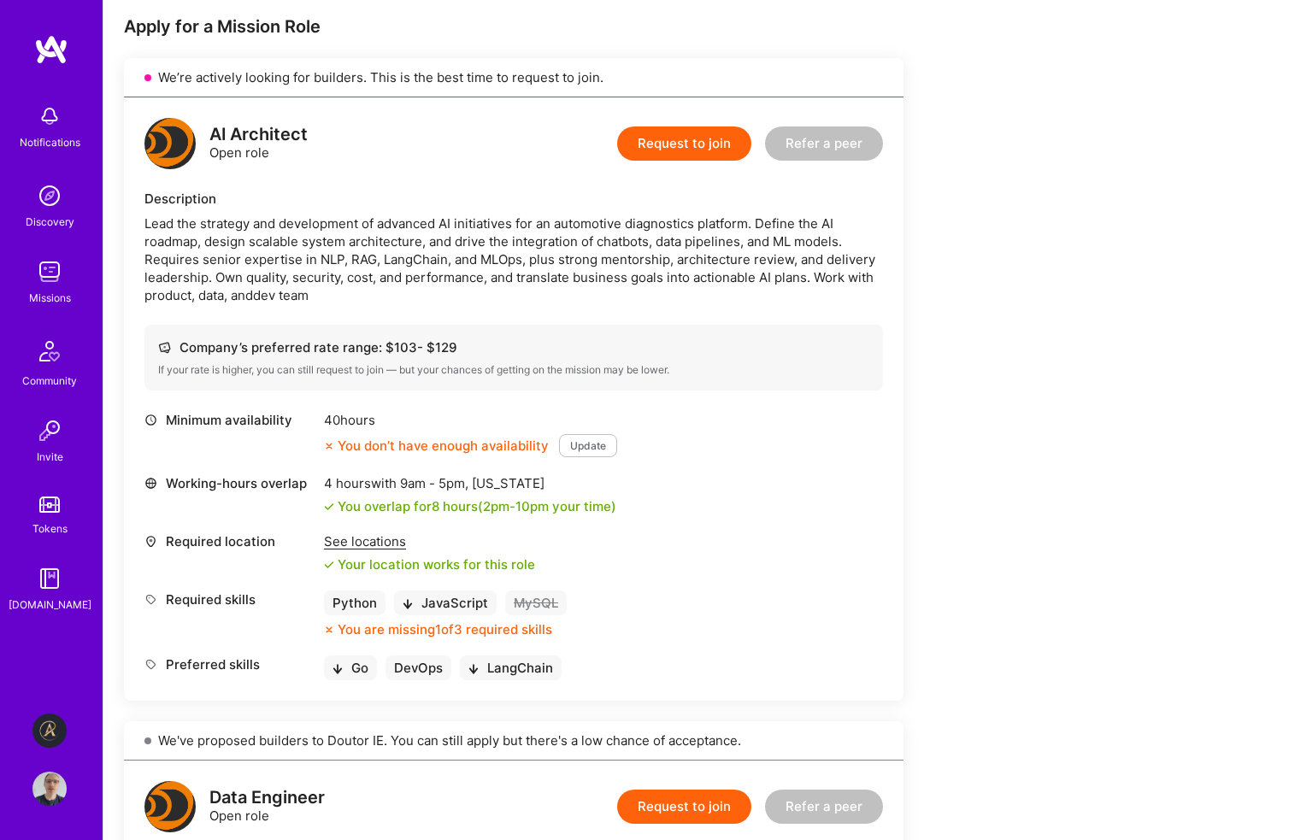
scroll to position [513, 0]
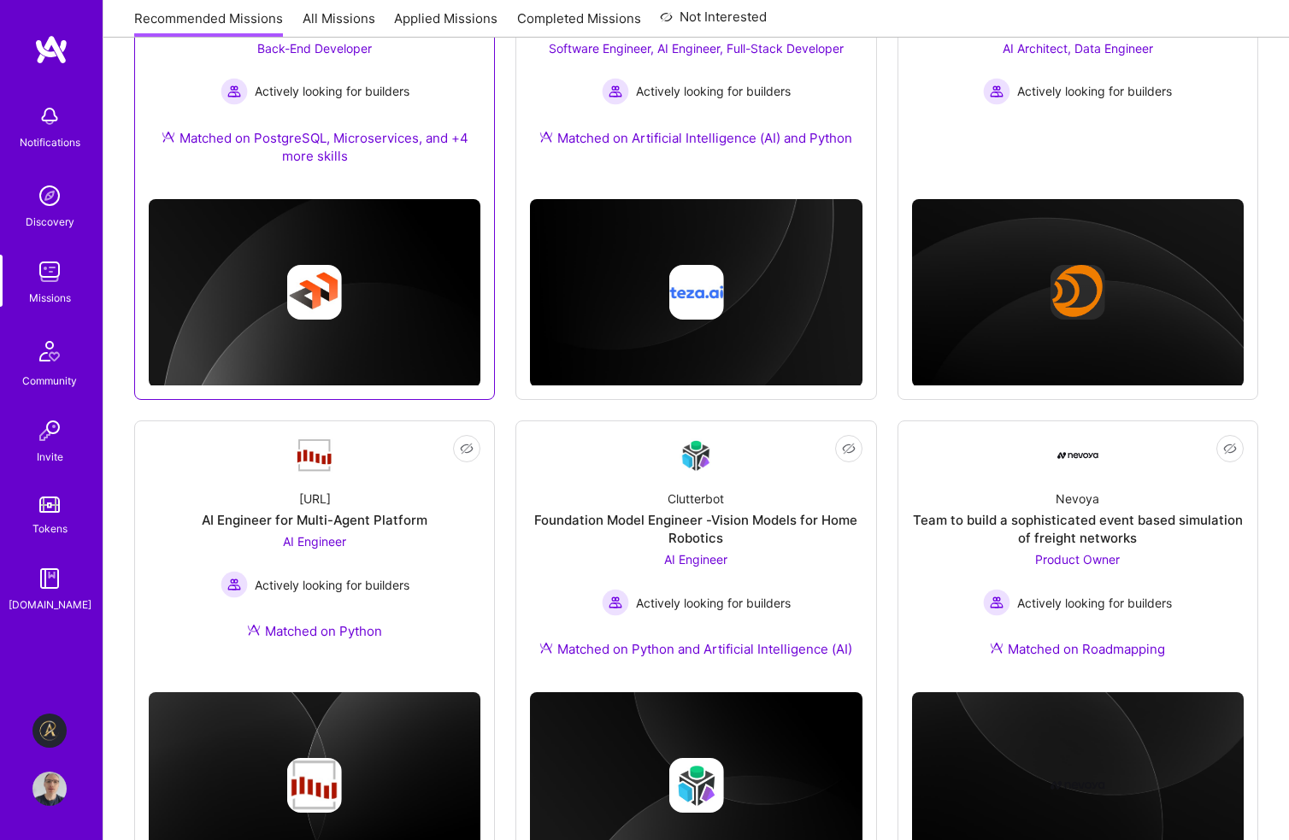
scroll to position [1026, 0]
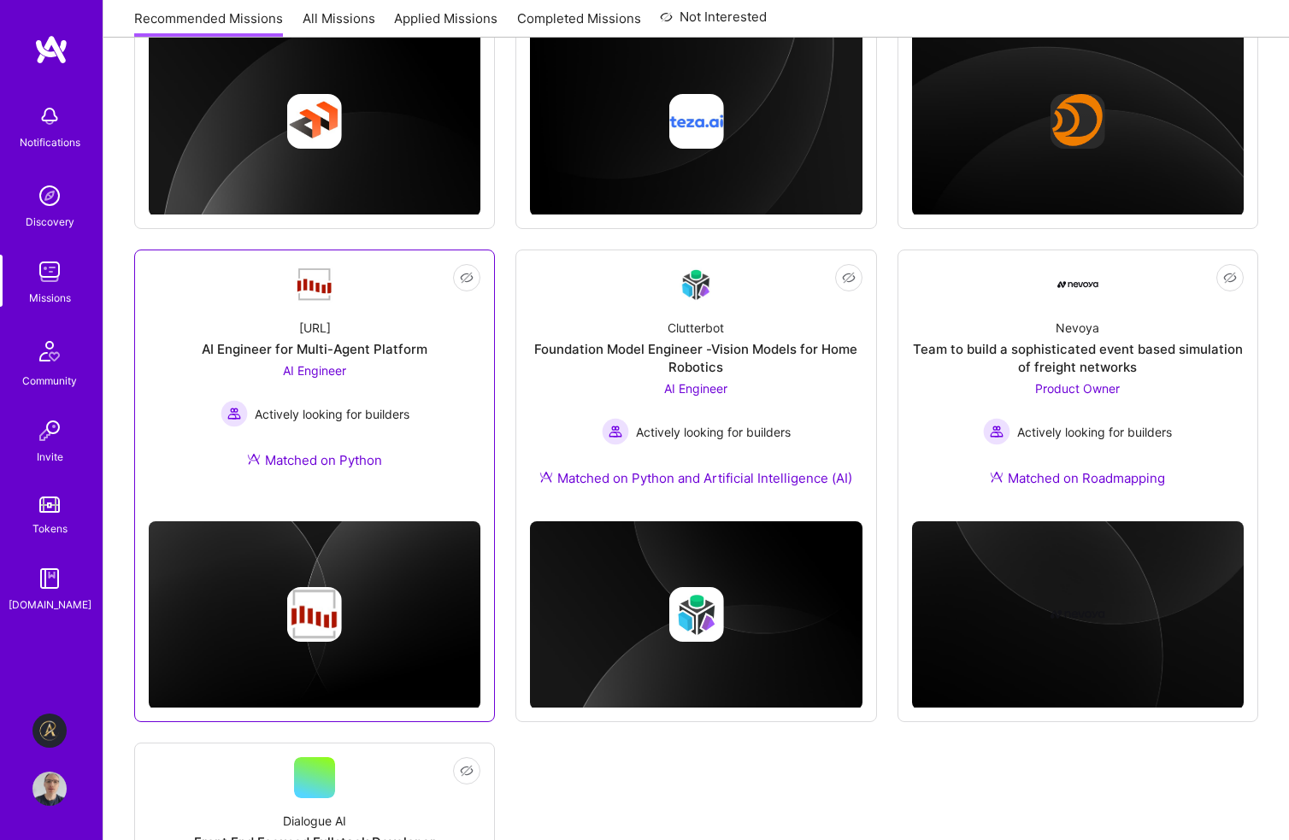
click at [321, 366] on span "AI Engineer" at bounding box center [314, 370] width 63 height 15
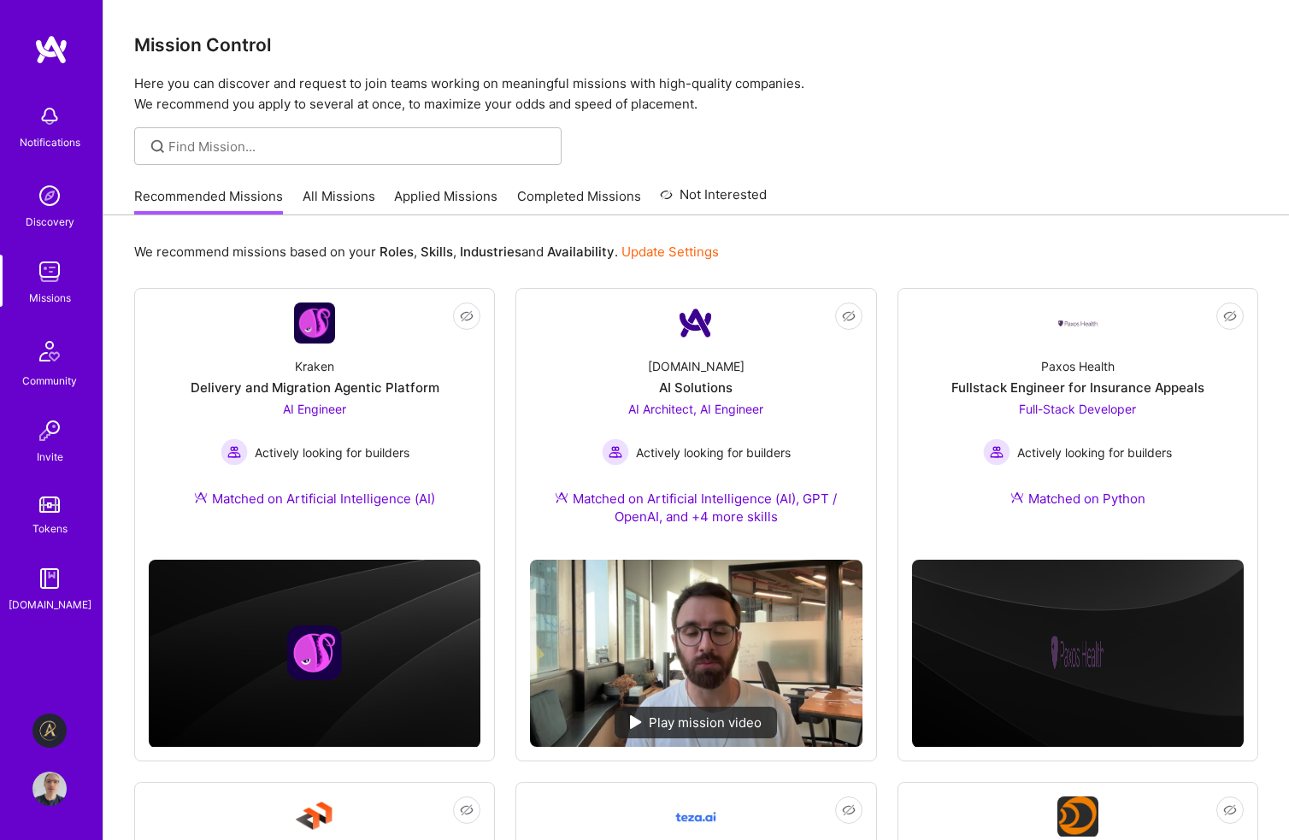
scroll to position [1026, 0]
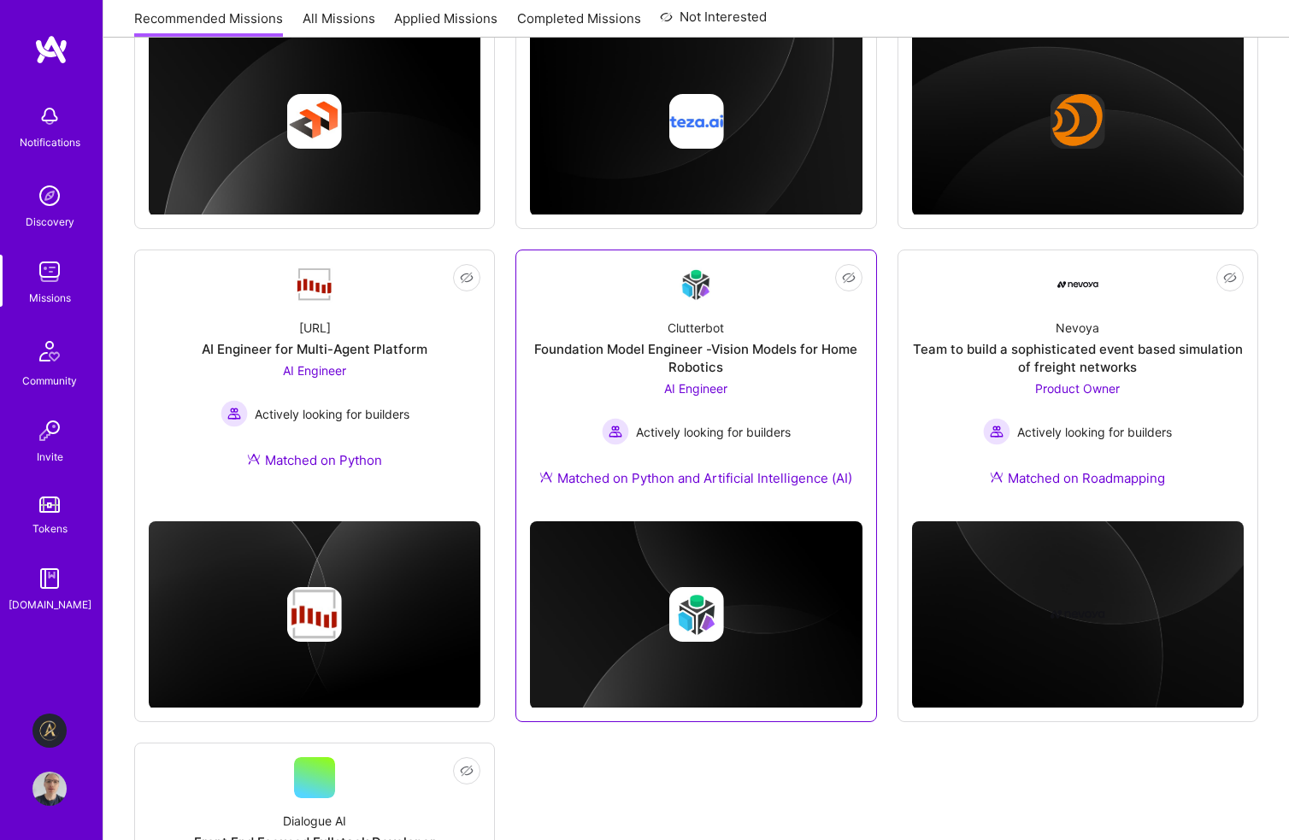
click at [705, 384] on span "AI Engineer" at bounding box center [695, 388] width 63 height 15
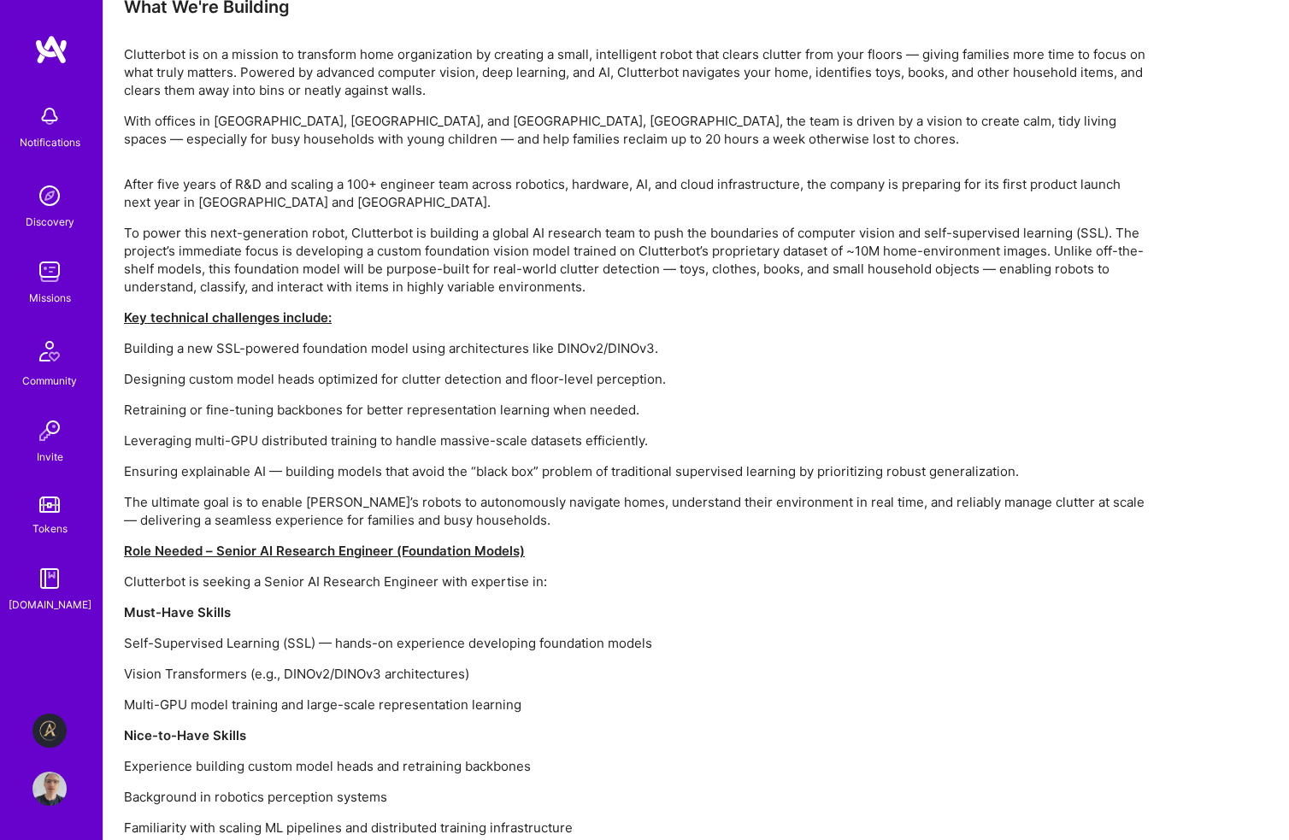
scroll to position [1075, 0]
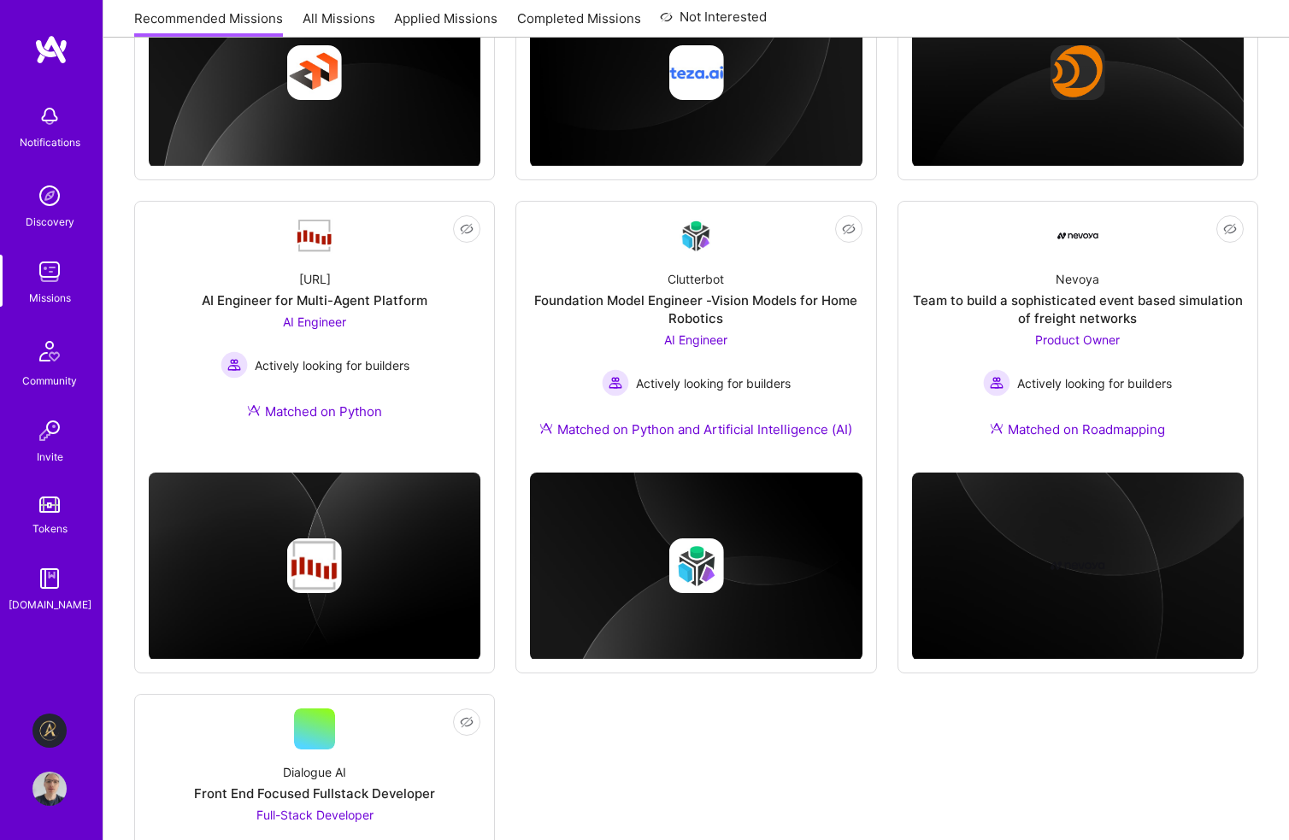
scroll to position [1026, 0]
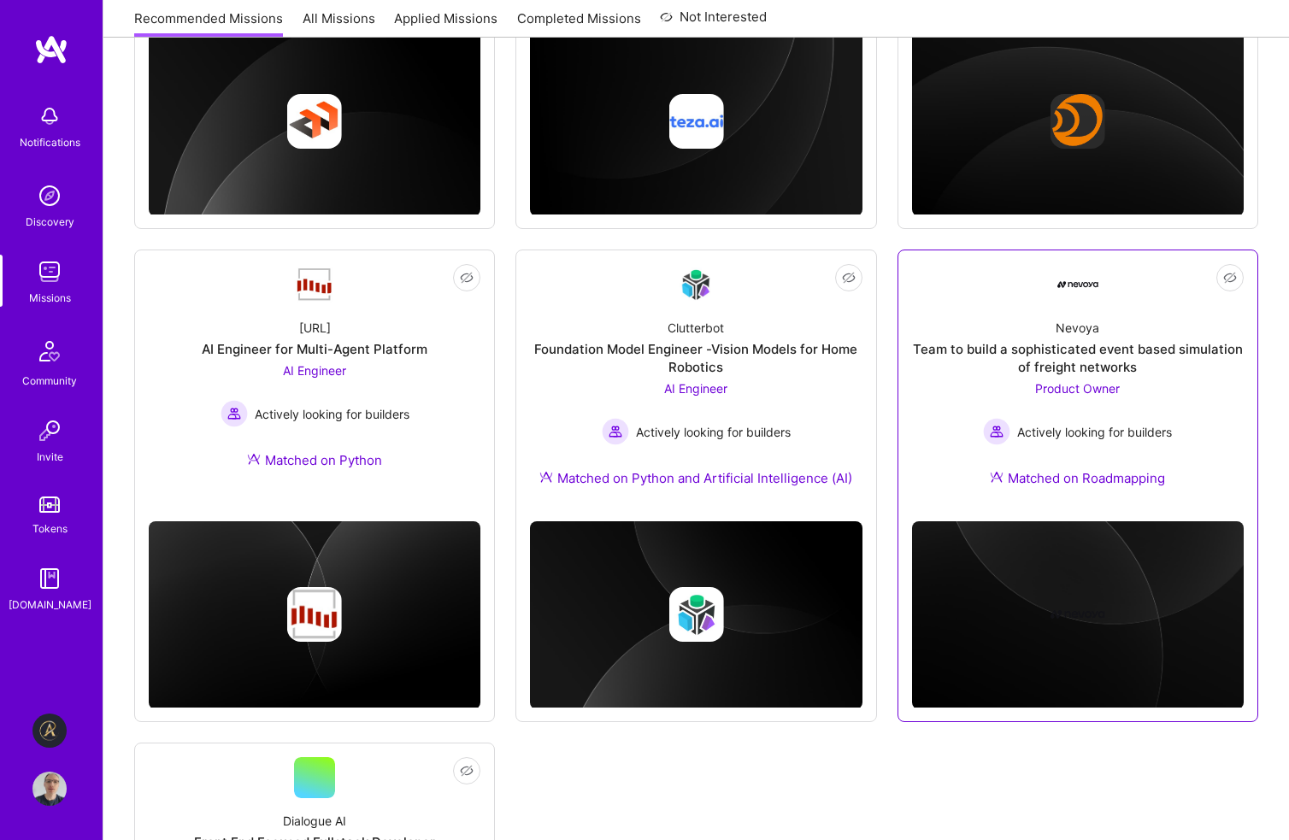
click at [1079, 385] on span "Product Owner" at bounding box center [1077, 388] width 85 height 15
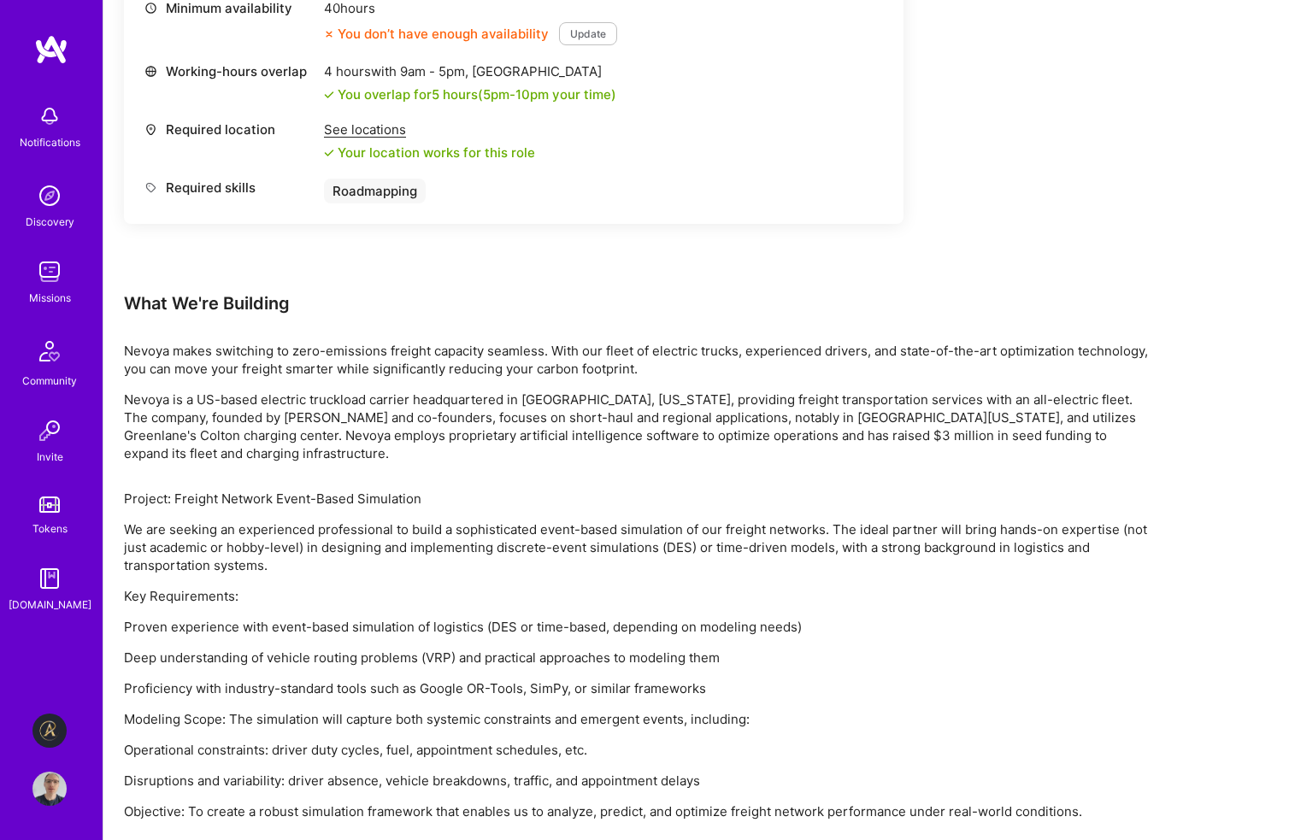
scroll to position [821, 0]
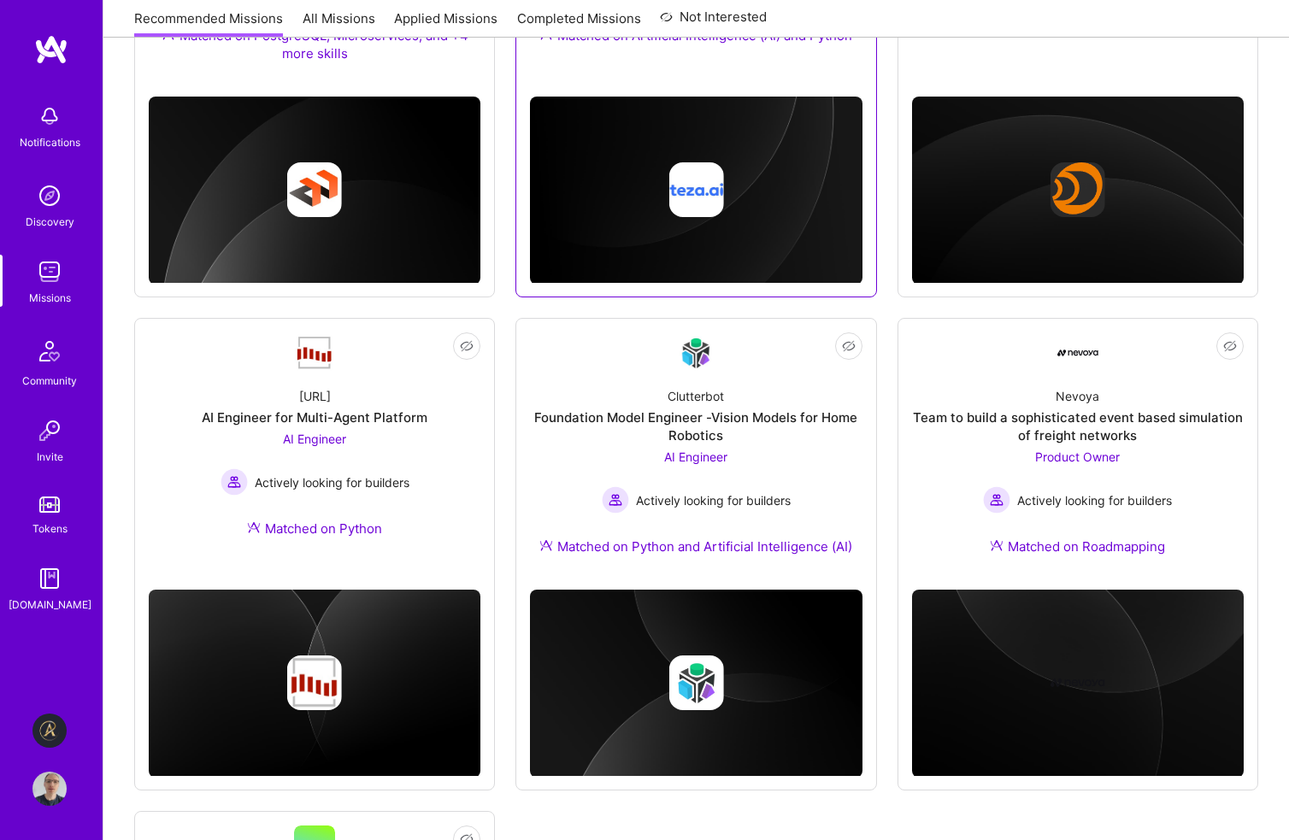
scroll to position [1026, 0]
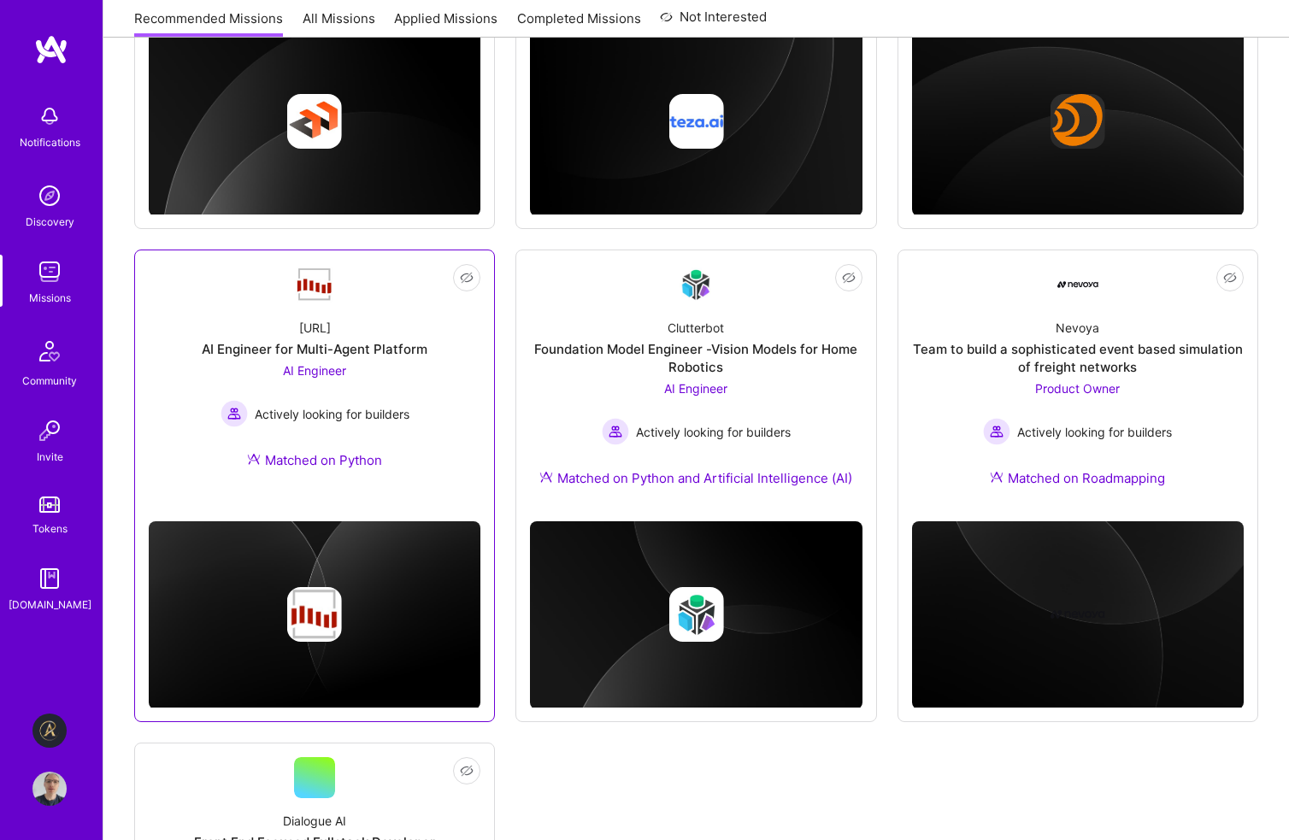
click at [307, 373] on span "AI Engineer" at bounding box center [314, 370] width 63 height 15
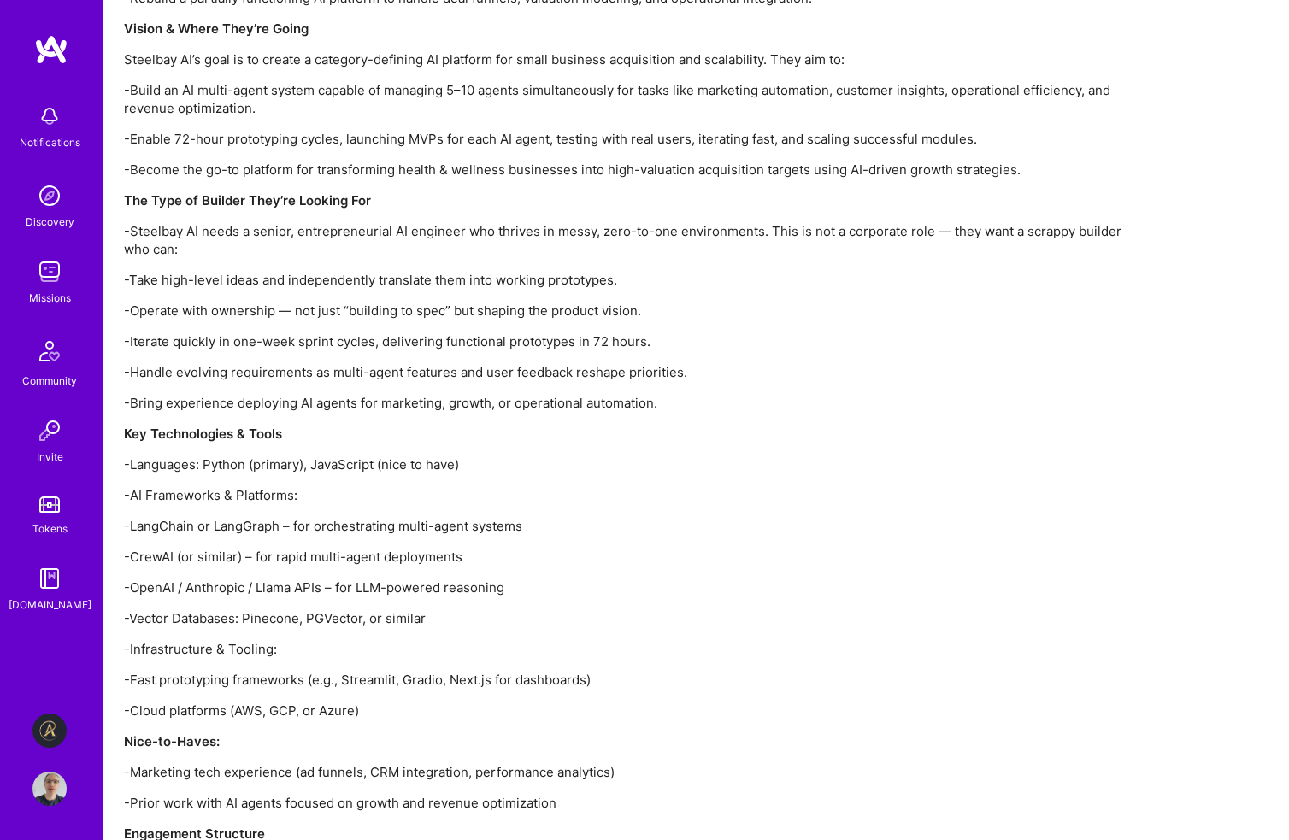
scroll to position [1539, 0]
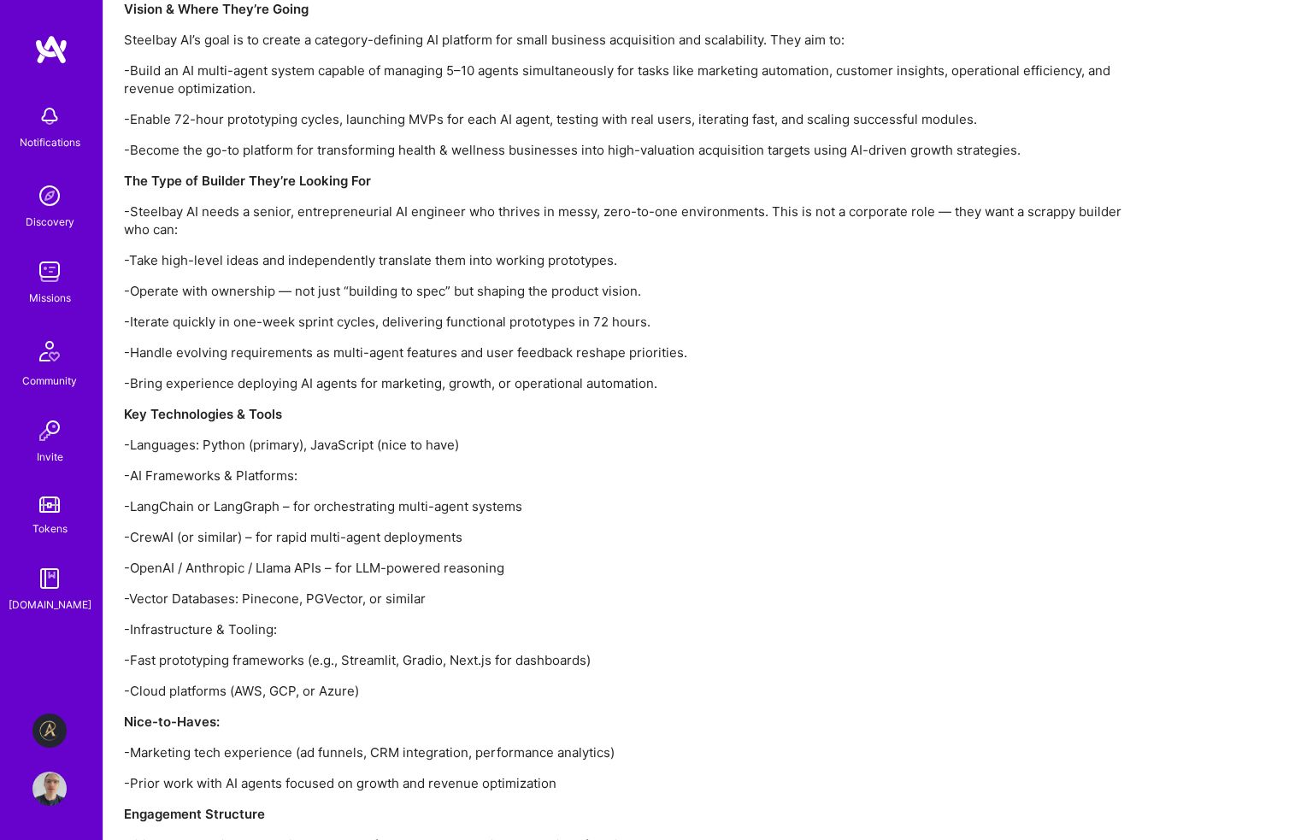
click at [146, 536] on p "-CrewAI (or similar) – for rapid multi-agent deployments" at bounding box center [637, 537] width 1026 height 18
copy p "CrewAI"
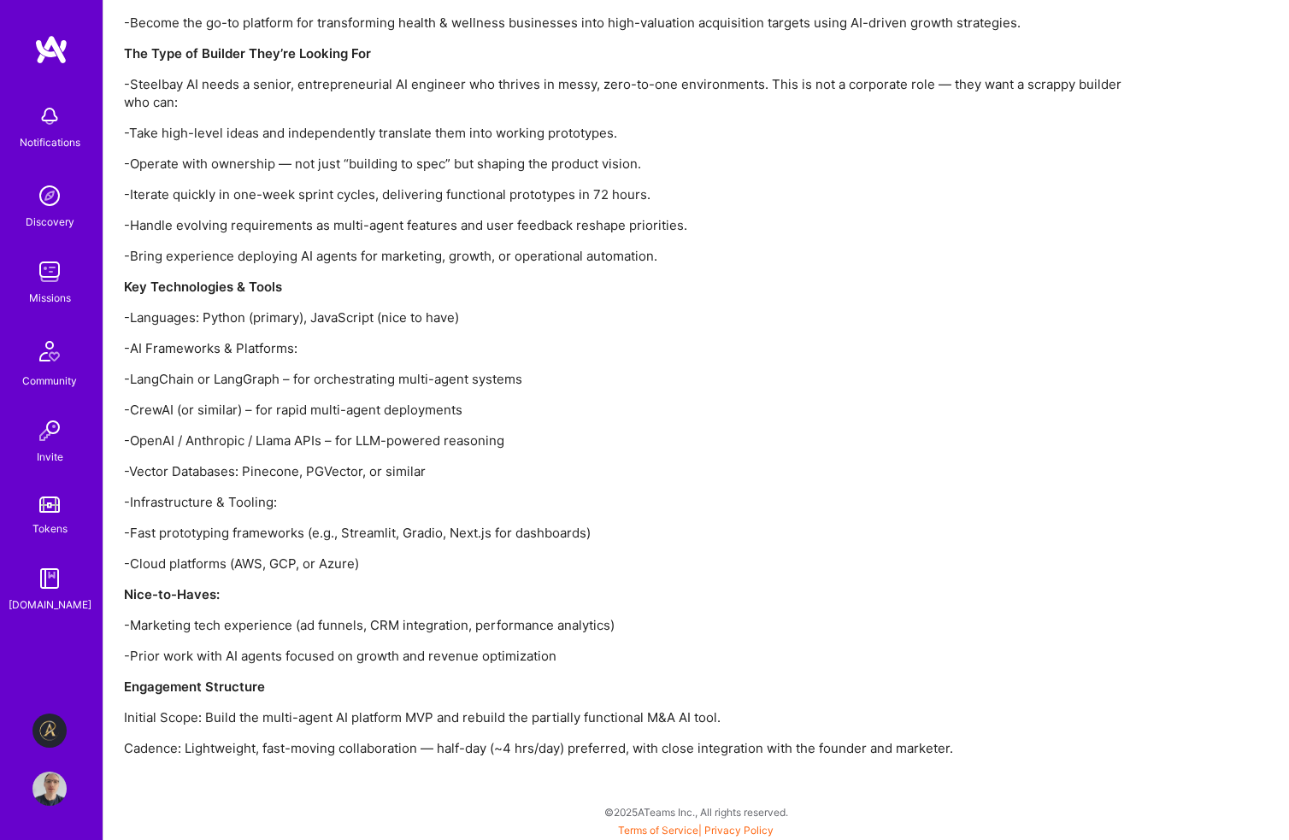
click at [791, 465] on p "-Vector Databases: Pinecone, PGVector, or similar" at bounding box center [637, 472] width 1026 height 18
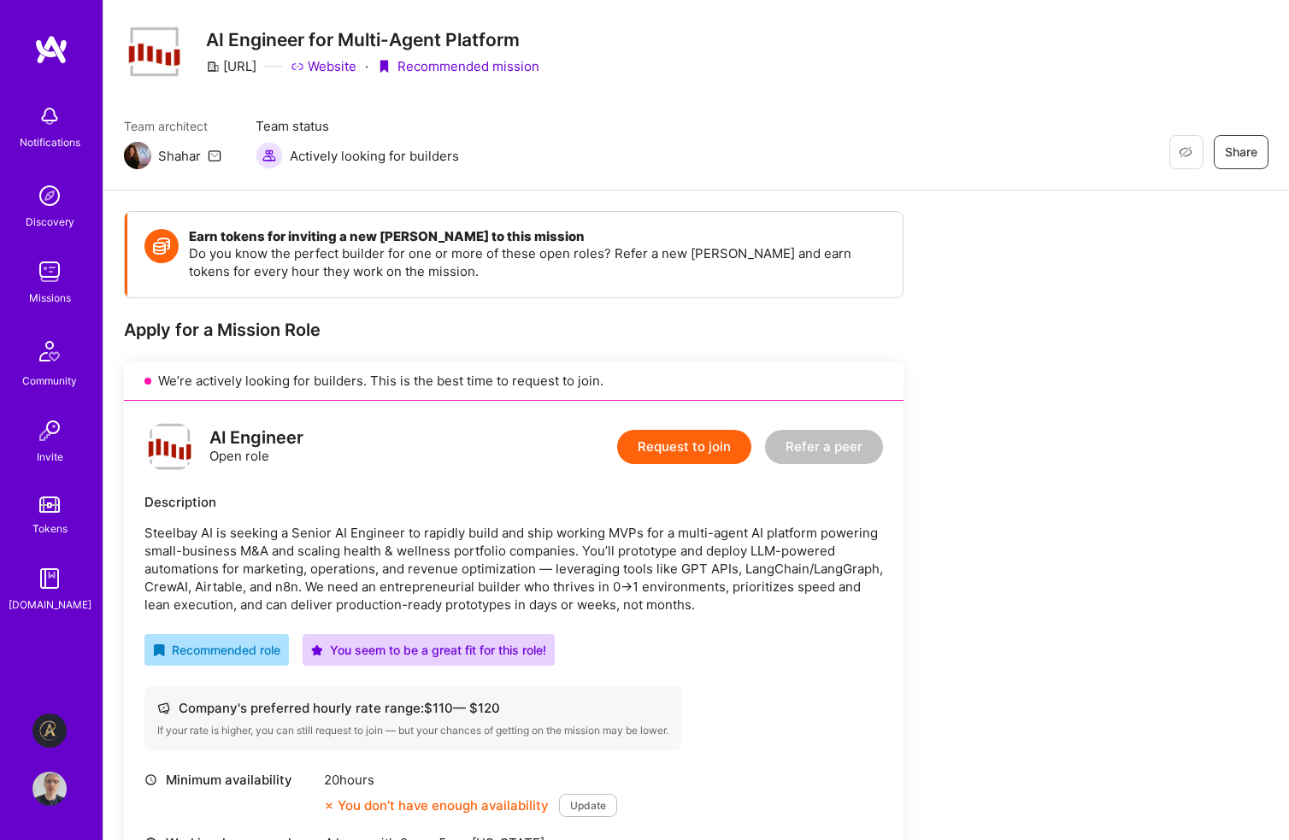
scroll to position [0, 0]
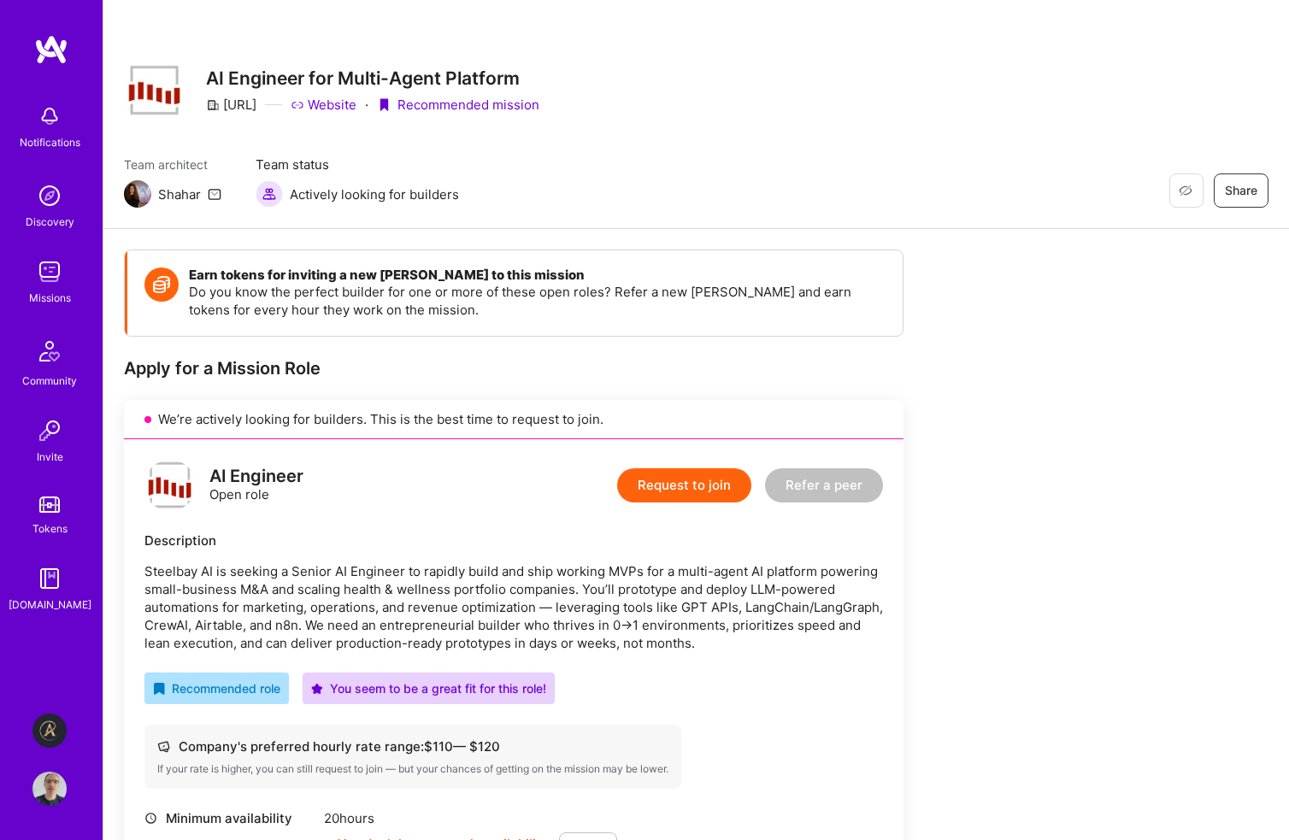
click at [724, 491] on button "Request to join" at bounding box center [684, 486] width 134 height 34
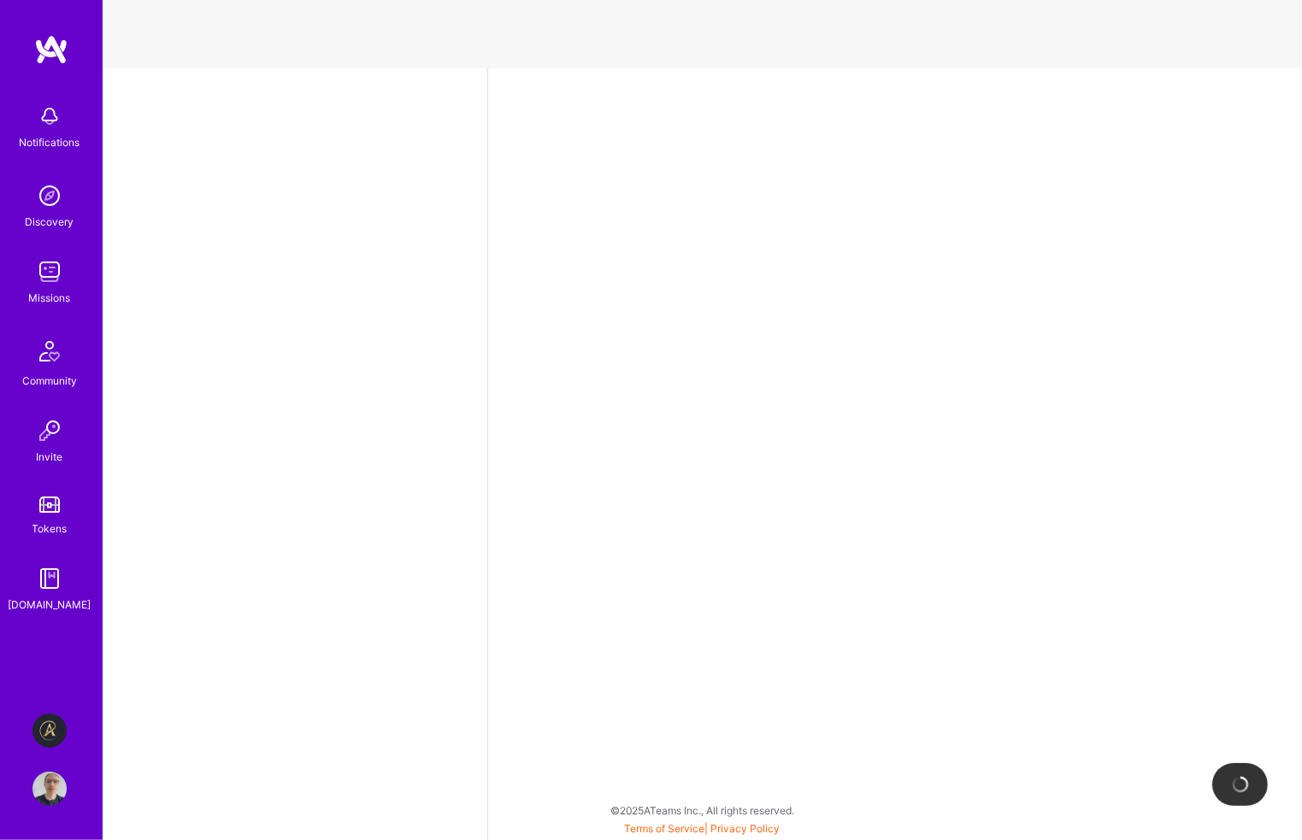
select select "GB"
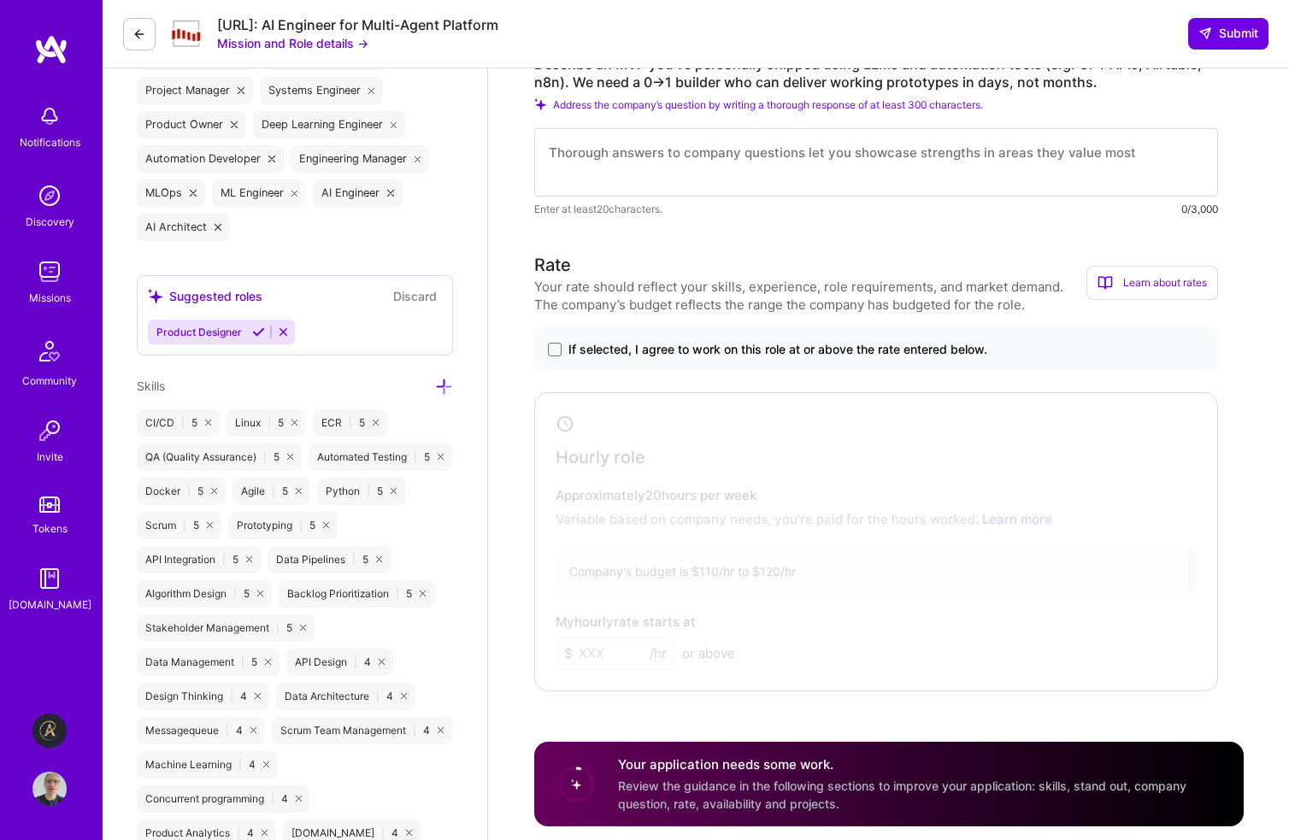
scroll to position [855, 0]
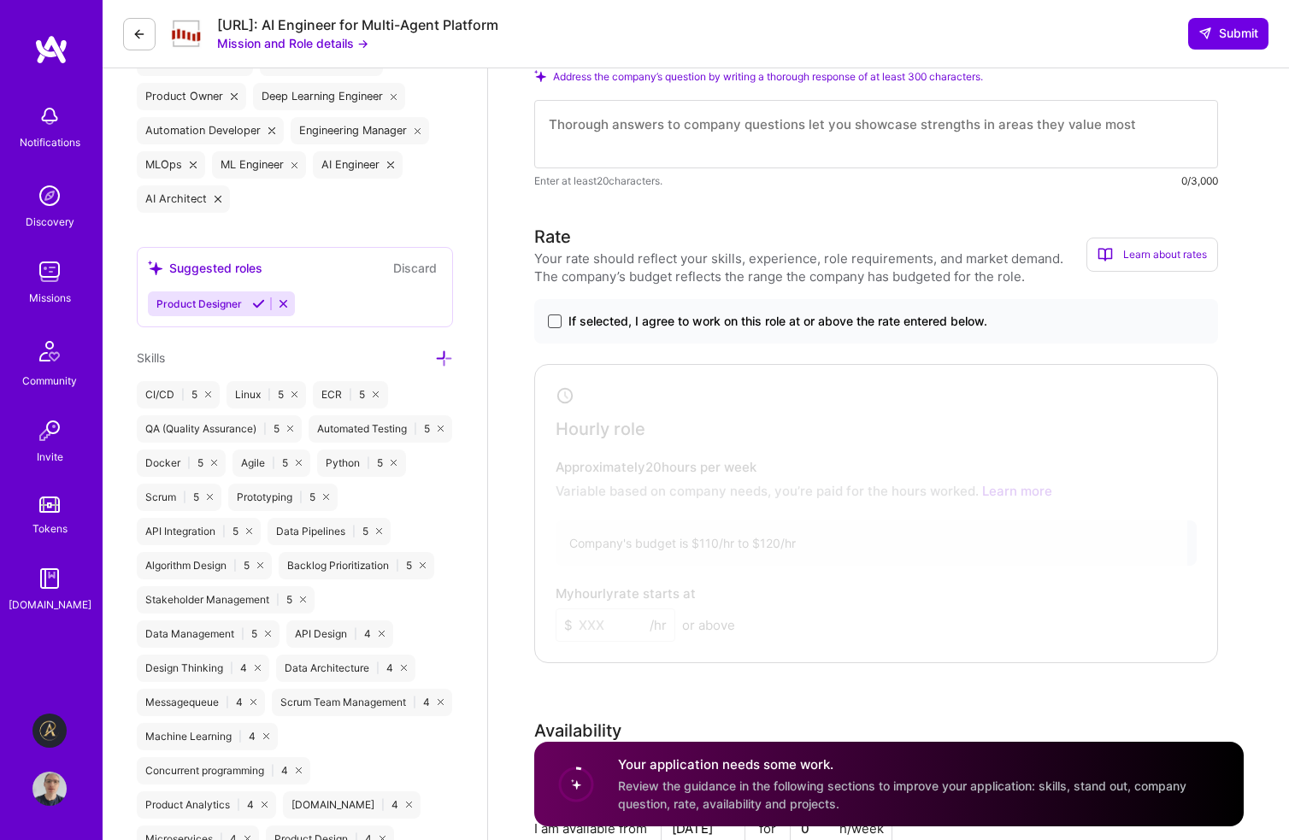
click at [554, 321] on span at bounding box center [555, 322] width 14 height 14
click at [0, 0] on input "If selected, I agree to work on this role at or above the rate entered below." at bounding box center [0, 0] width 0 height 0
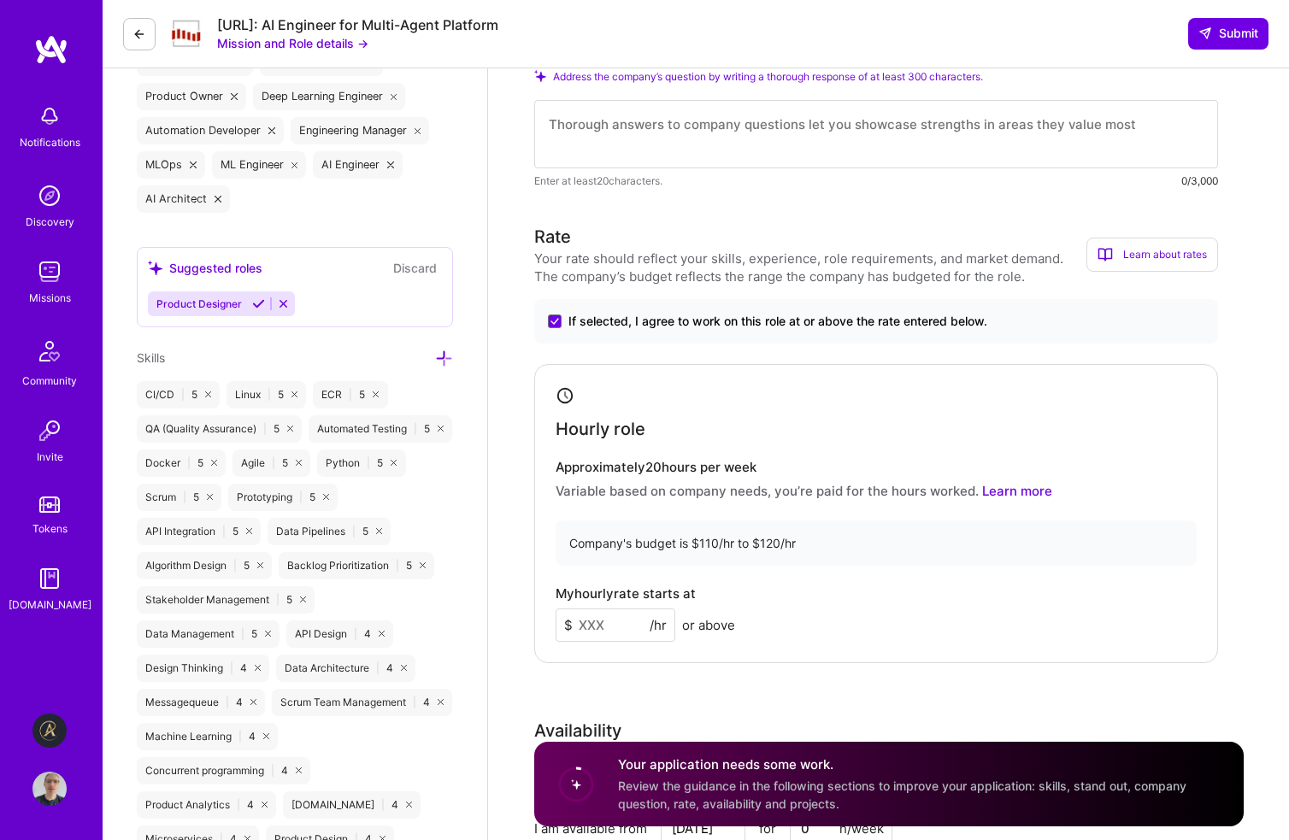
scroll to position [1026, 0]
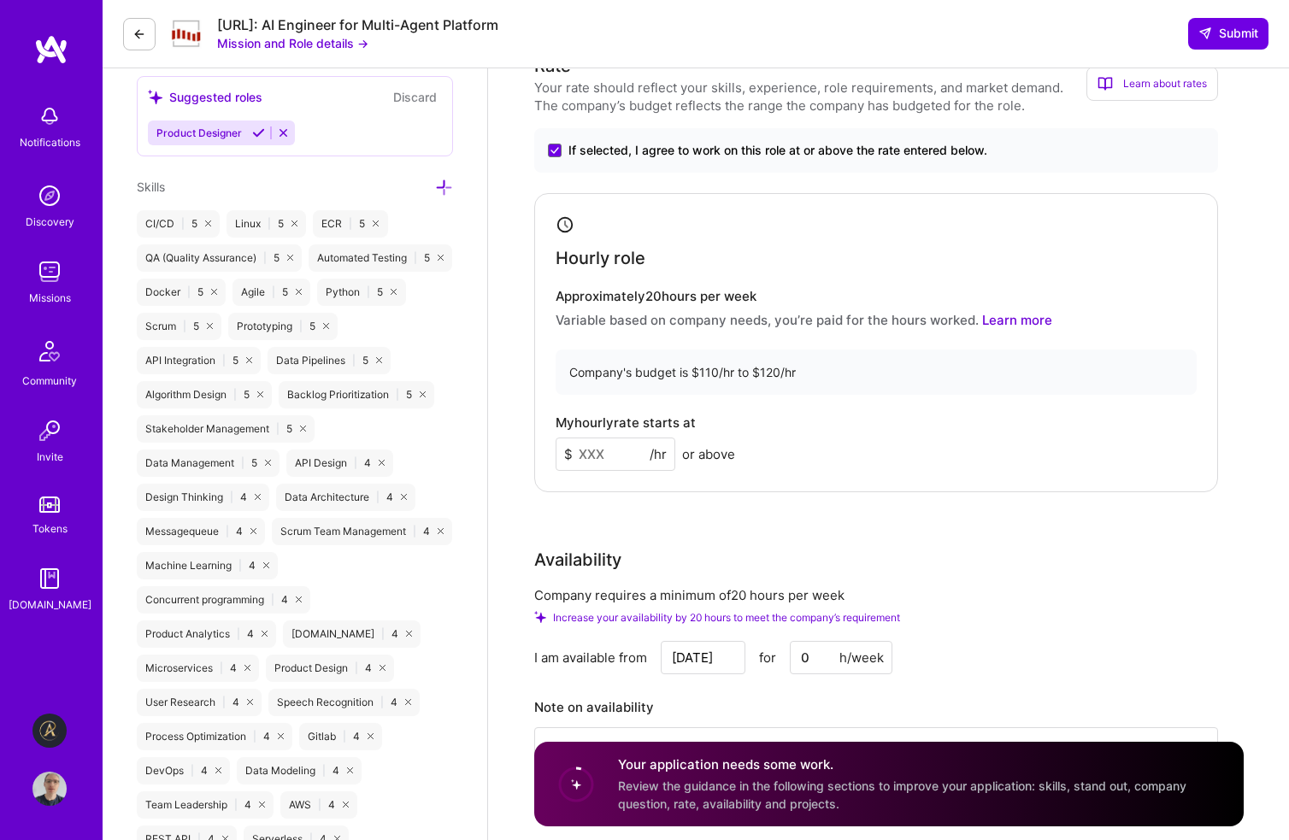
click at [609, 450] on input at bounding box center [616, 454] width 120 height 33
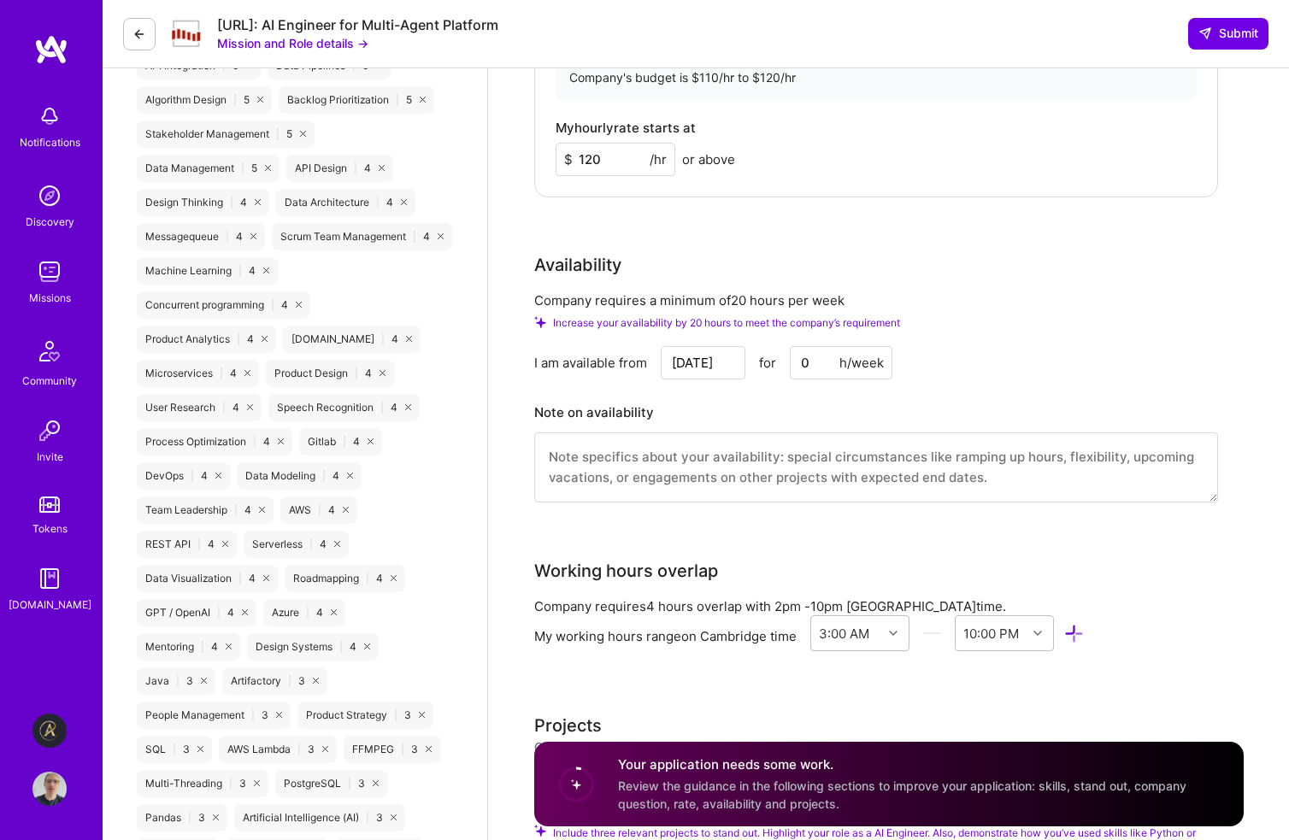
scroll to position [1368, 0]
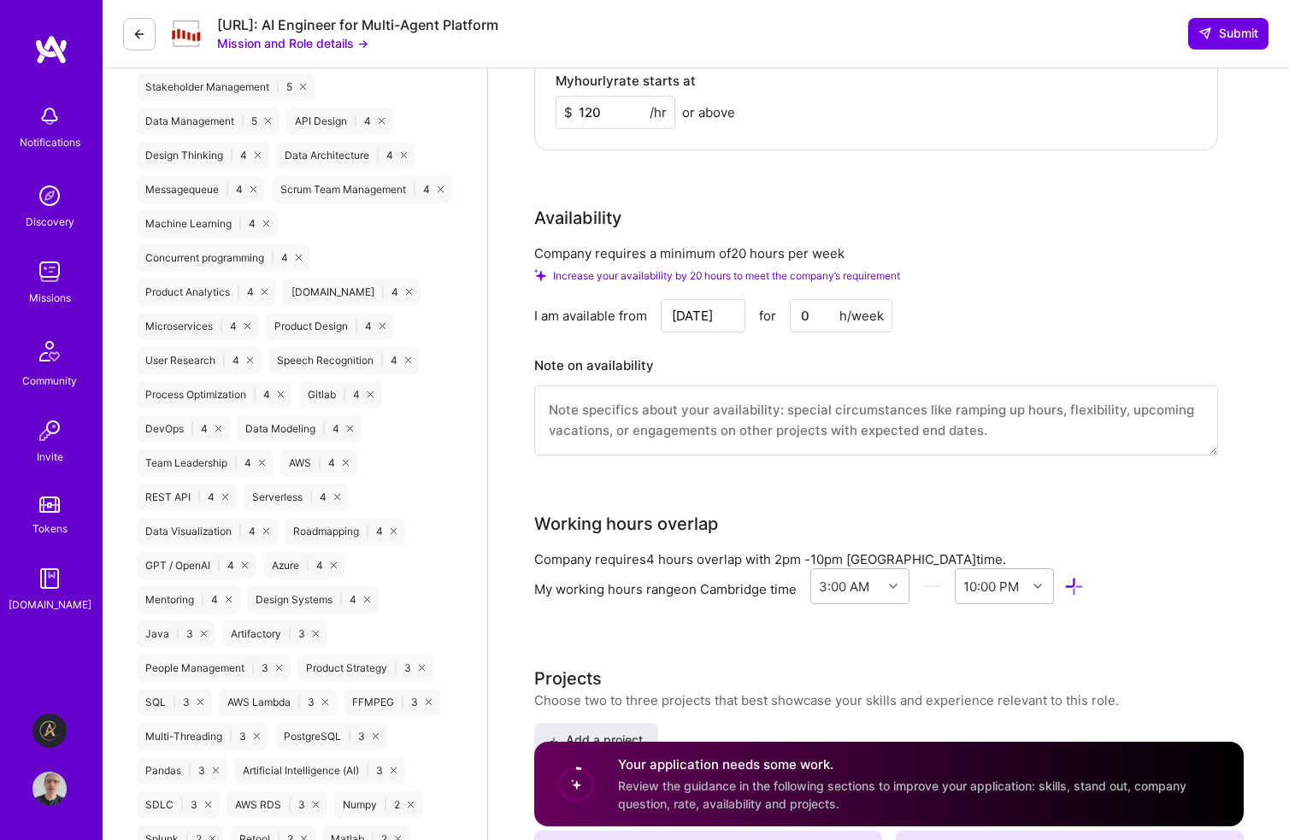
type input "120"
drag, startPoint x: 817, startPoint y: 314, endPoint x: 797, endPoint y: 311, distance: 19.8
click at [797, 311] on input "0" at bounding box center [841, 315] width 103 height 33
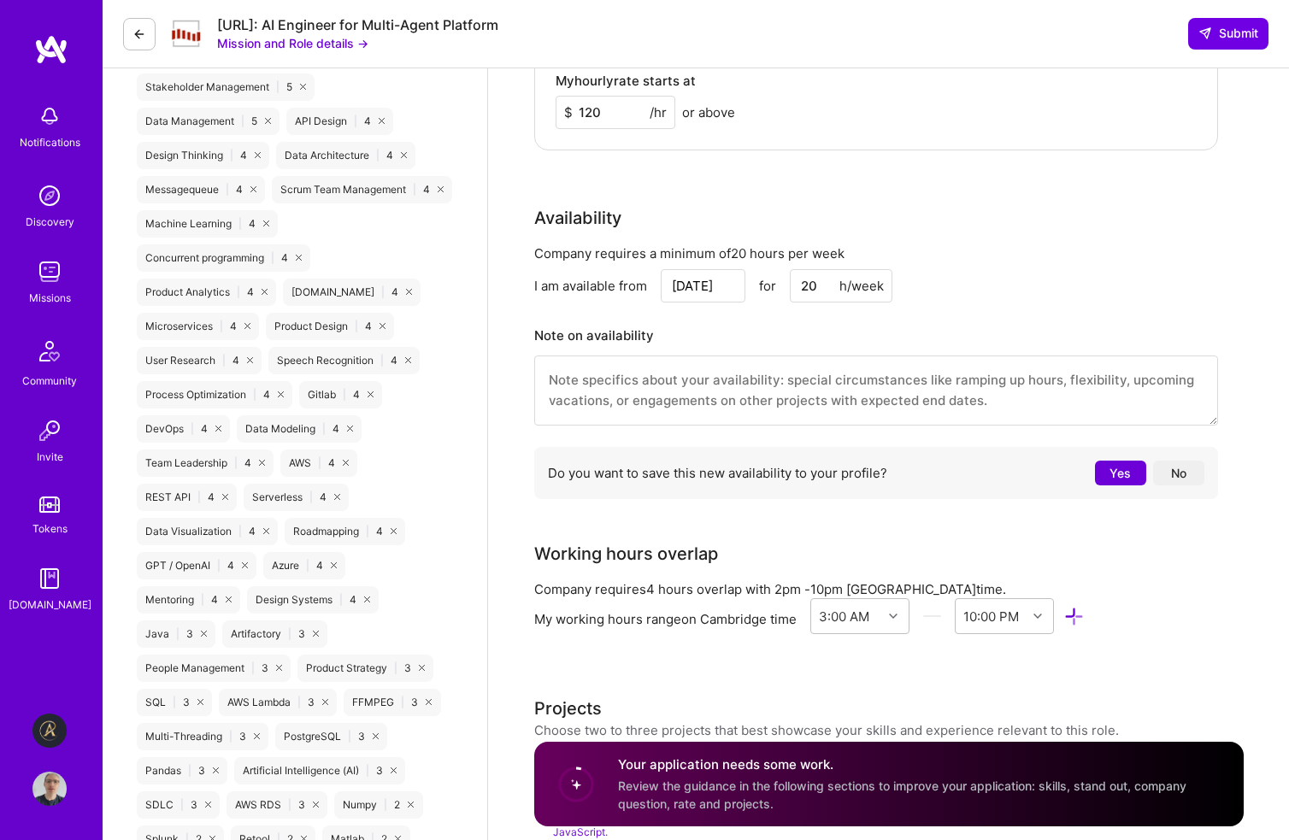
type input "20"
click at [1194, 471] on button "No" at bounding box center [1178, 473] width 51 height 25
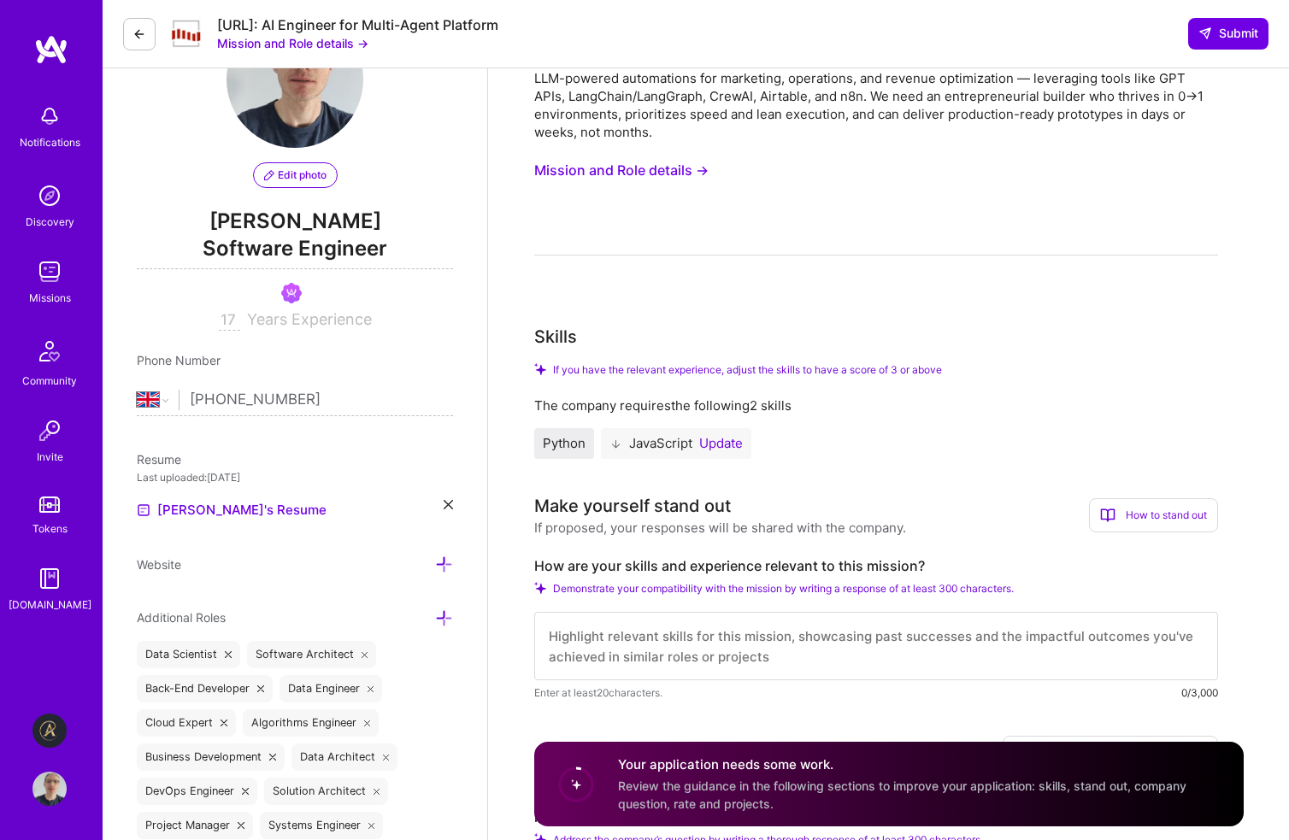
scroll to position [0, 0]
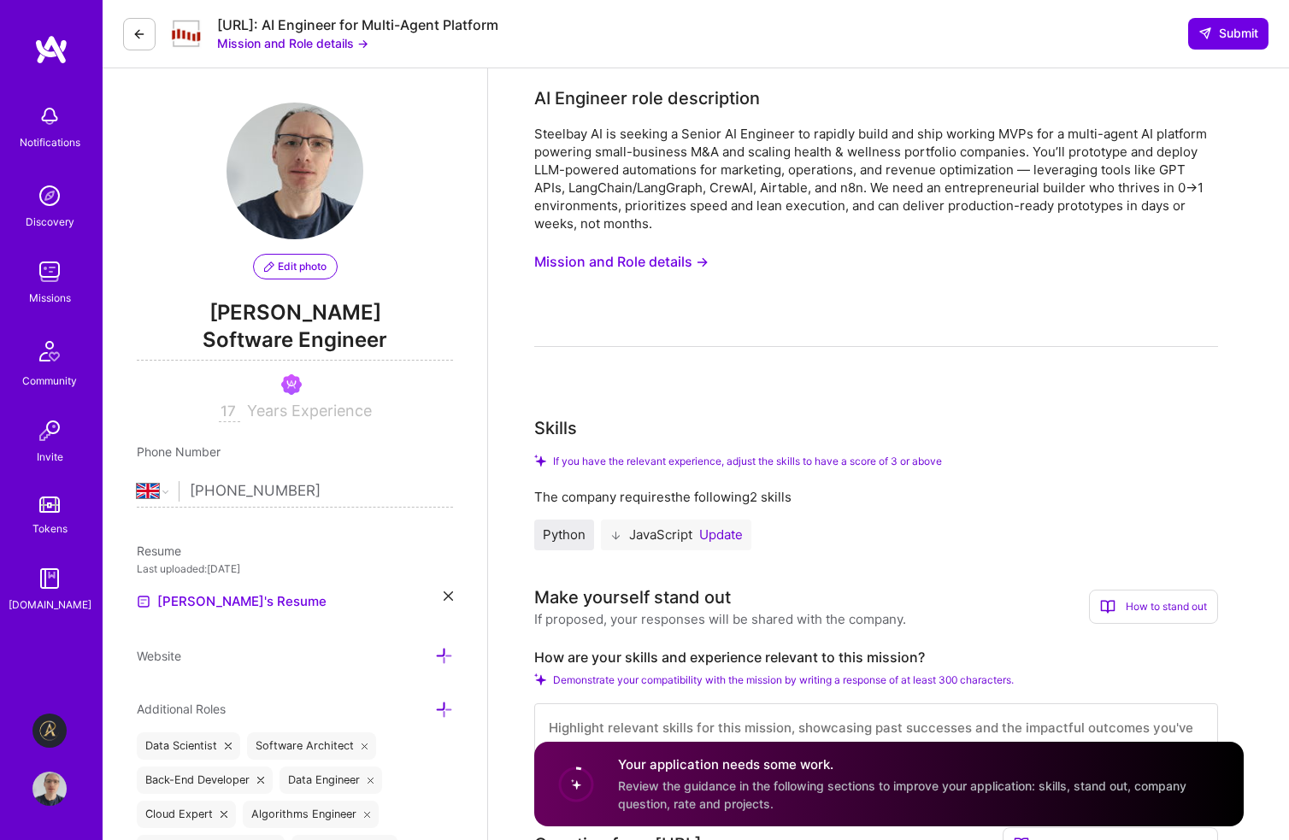
click at [673, 257] on button "Mission and Role details →" at bounding box center [621, 262] width 174 height 32
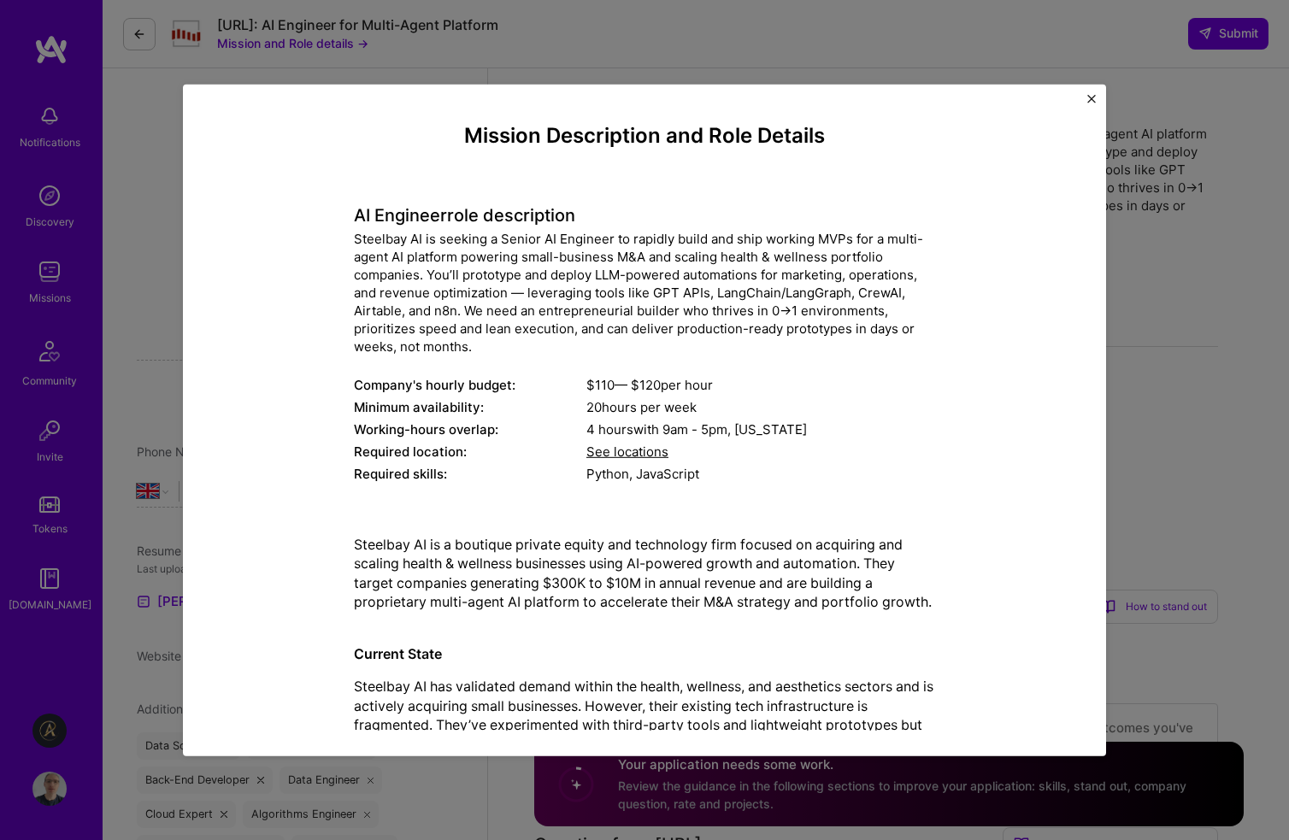
click at [1091, 98] on img "Close" at bounding box center [1092, 98] width 9 height 9
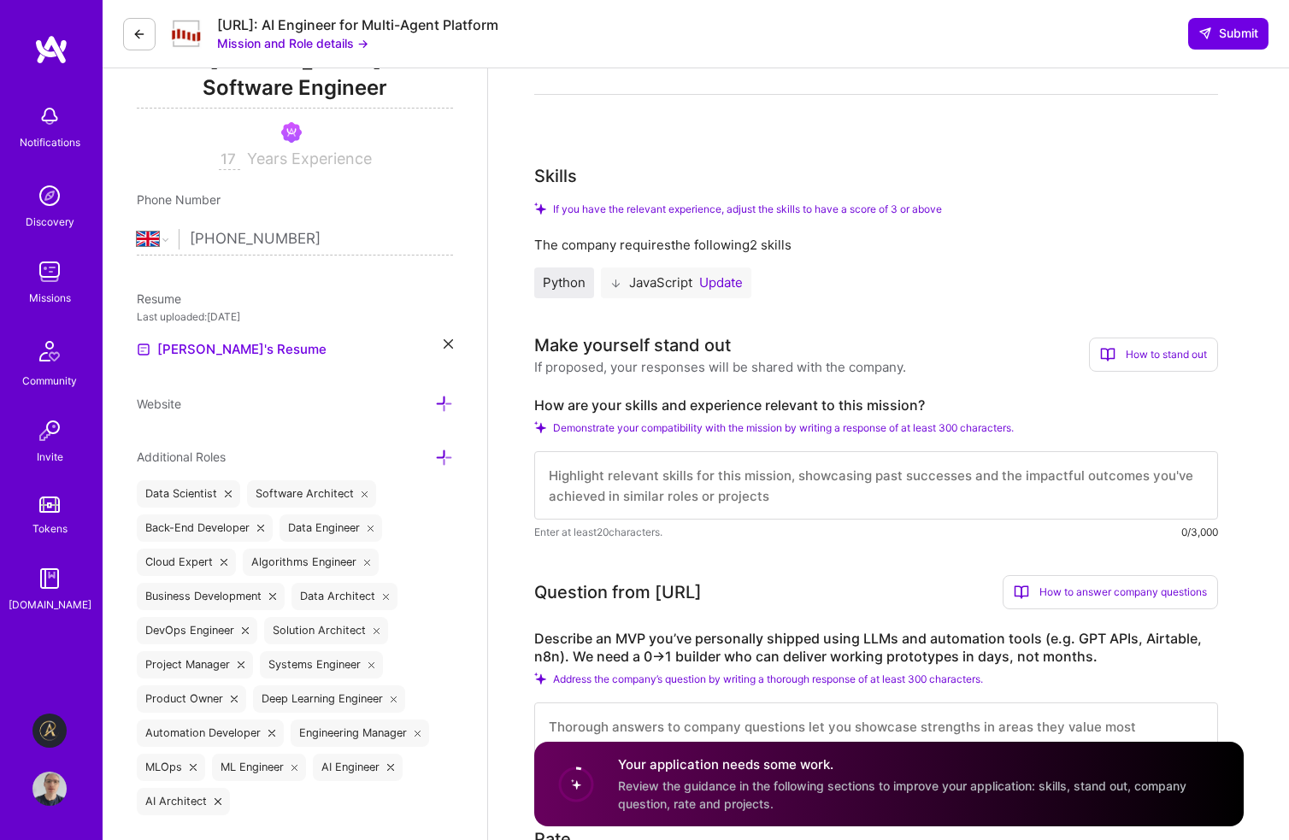
scroll to position [342, 0]
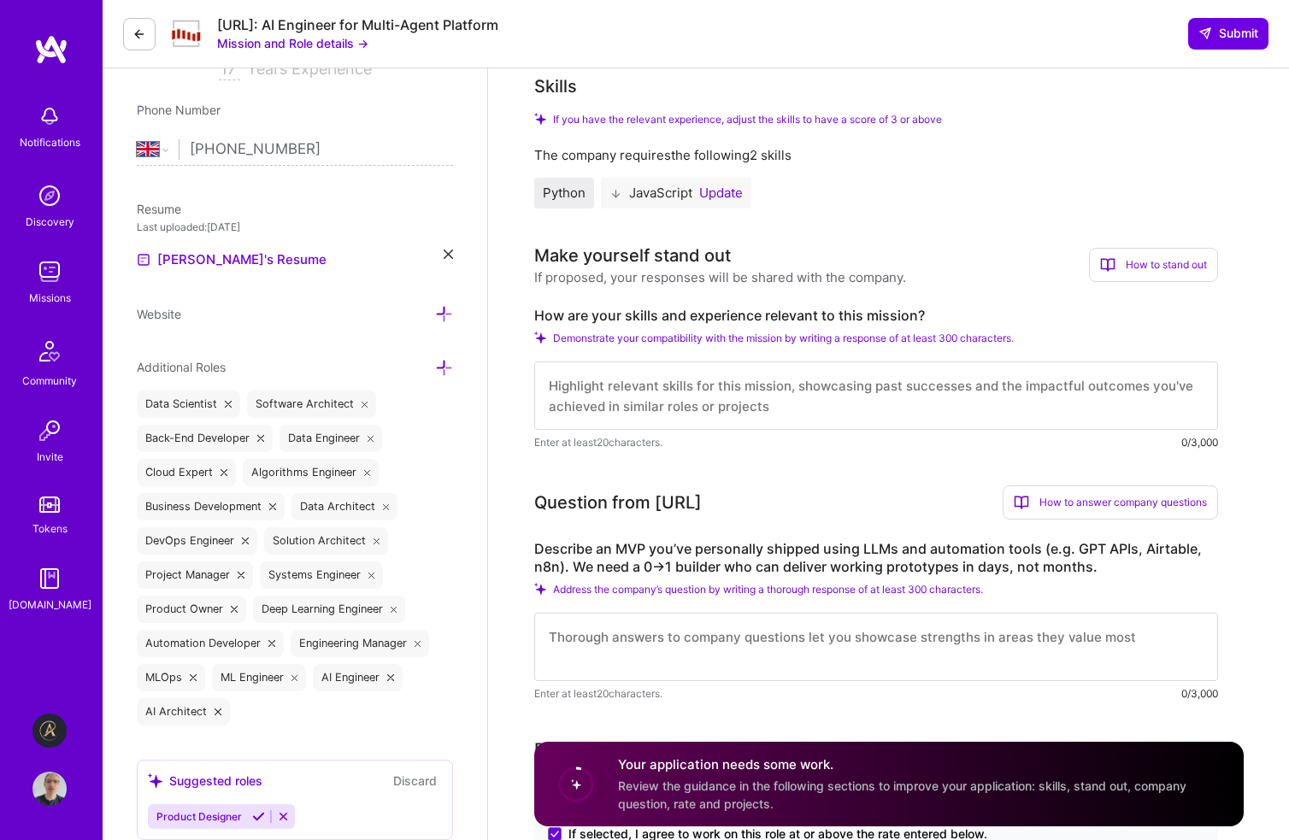
drag, startPoint x: 657, startPoint y: 504, endPoint x: 748, endPoint y: 502, distance: 90.6
click at [748, 502] on div "Question from [URL] How to answer company questions Mastering company questions…" at bounding box center [876, 503] width 684 height 34
copy div "[URL]"
